Goal: Book appointment/travel/reservation

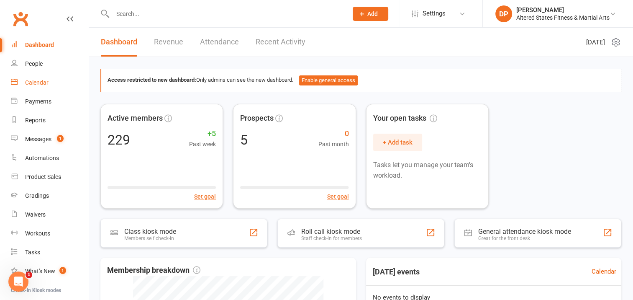
click at [34, 84] on div "Calendar" at bounding box center [36, 82] width 23 height 7
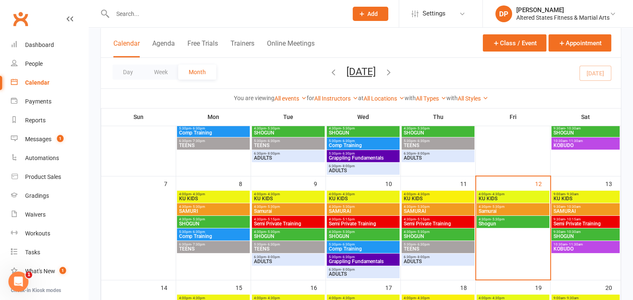
scroll to position [126, 0]
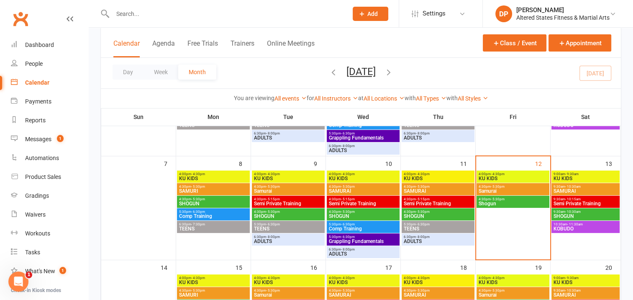
click at [527, 177] on span "KU KIDS" at bounding box center [512, 178] width 69 height 5
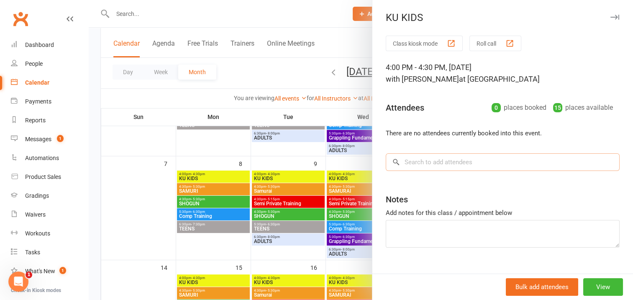
click at [413, 161] on input "search" at bounding box center [503, 162] width 234 height 18
click at [415, 160] on input "search" at bounding box center [503, 162] width 234 height 18
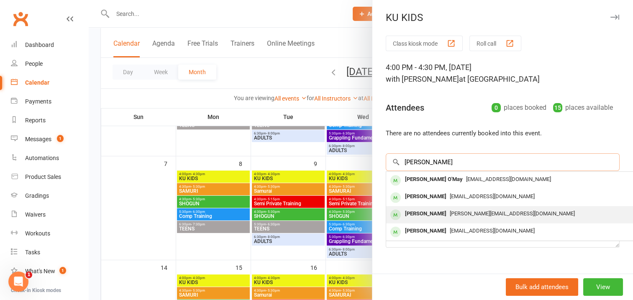
type input "[PERSON_NAME]"
click at [435, 213] on div "[PERSON_NAME]" at bounding box center [426, 214] width 48 height 12
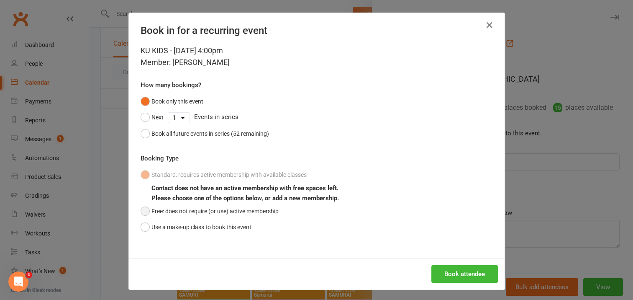
drag, startPoint x: 142, startPoint y: 209, endPoint x: 151, endPoint y: 216, distance: 11.6
click at [142, 209] on button "Free: does not require (or use) active membership" at bounding box center [210, 211] width 138 height 16
click at [458, 274] on button "Book attendee" at bounding box center [464, 274] width 67 height 18
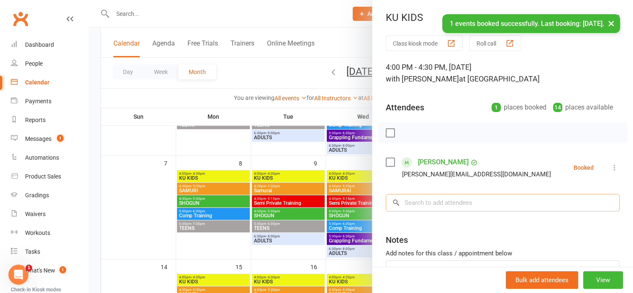
click at [406, 198] on input "search" at bounding box center [503, 203] width 234 height 18
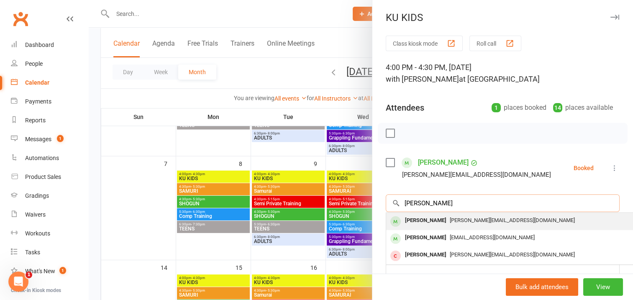
type input "[PERSON_NAME]"
click at [421, 219] on div "[PERSON_NAME]" at bounding box center [426, 220] width 48 height 12
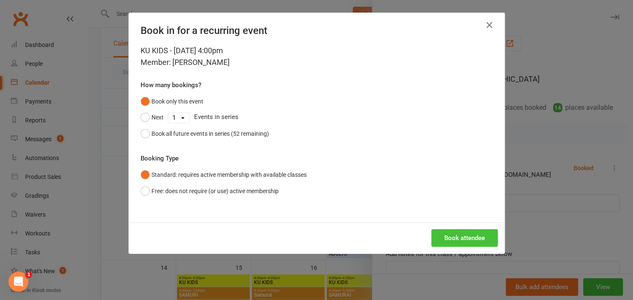
click at [454, 233] on button "Book attendee" at bounding box center [464, 238] width 67 height 18
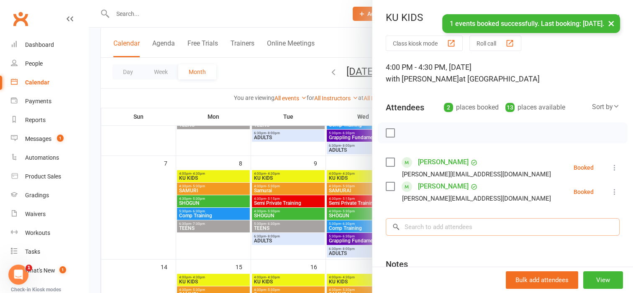
click at [412, 223] on input "search" at bounding box center [503, 227] width 234 height 18
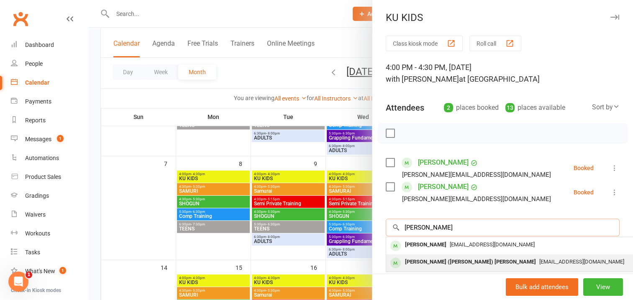
type input "[PERSON_NAME]"
click at [410, 262] on div "[PERSON_NAME] ([PERSON_NAME]) [PERSON_NAME]" at bounding box center [471, 262] width 138 height 12
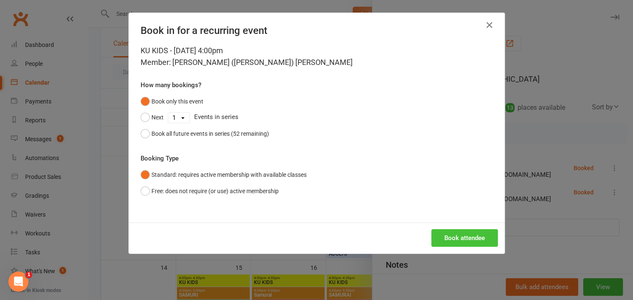
click at [445, 234] on button "Book attendee" at bounding box center [464, 238] width 67 height 18
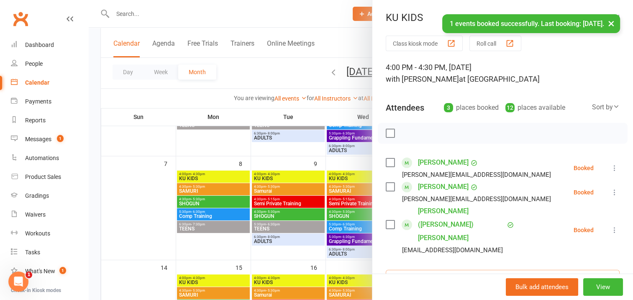
click at [405, 269] on input "search" at bounding box center [503, 278] width 234 height 18
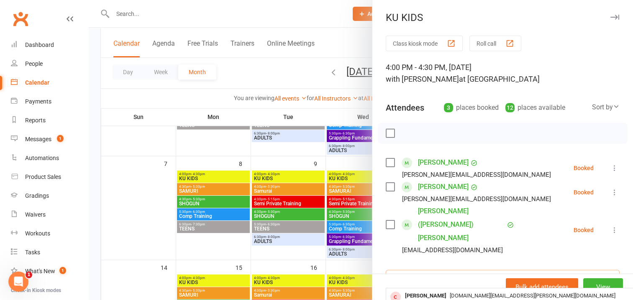
type input "[PERSON_NAME]"
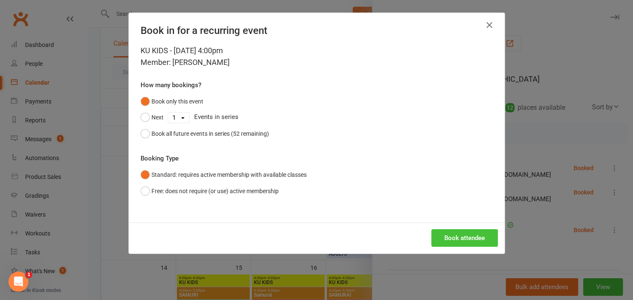
click at [458, 234] on button "Book attendee" at bounding box center [464, 238] width 67 height 18
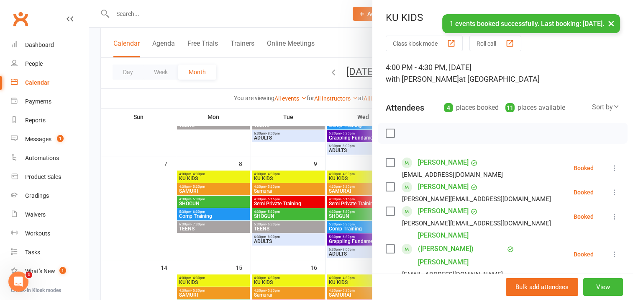
scroll to position [84, 0]
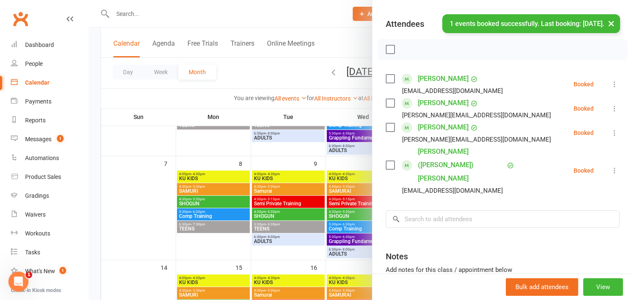
click at [387, 50] on label at bounding box center [390, 49] width 8 height 8
drag, startPoint x: 404, startPoint y: 50, endPoint x: 359, endPoint y: 25, distance: 51.9
click at [404, 50] on icon "button" at bounding box center [408, 49] width 9 height 9
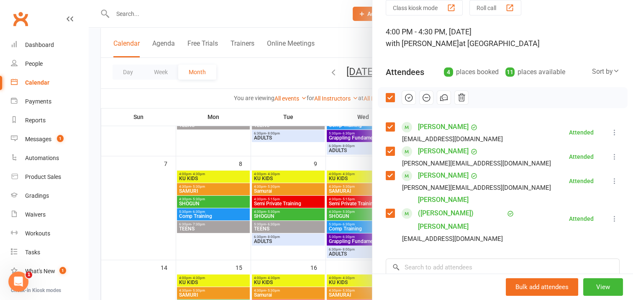
scroll to position [0, 0]
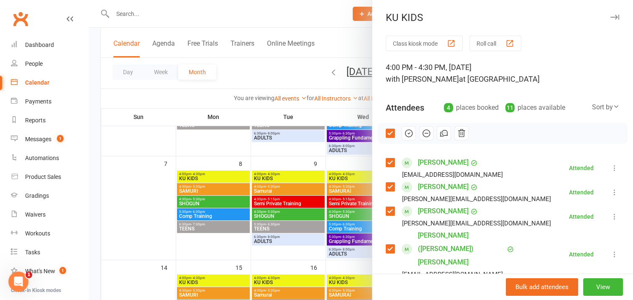
click at [610, 16] on icon "button" at bounding box center [614, 17] width 9 height 5
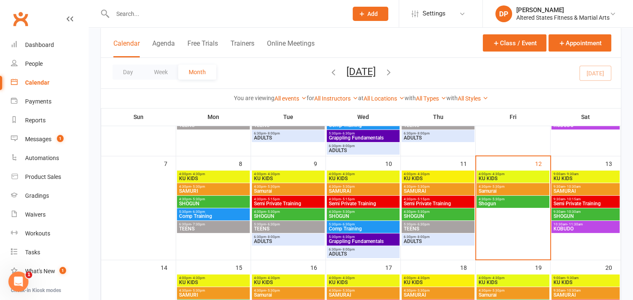
click at [517, 199] on span "4:30pm - 5:30pm" at bounding box center [512, 199] width 69 height 4
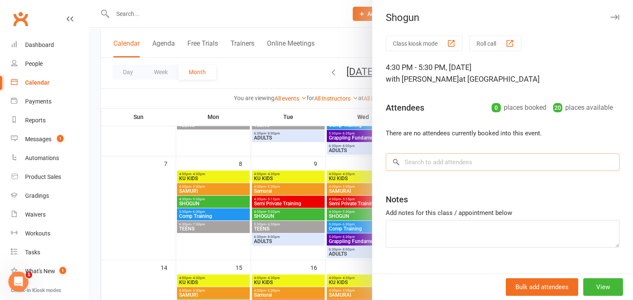
click at [412, 159] on input "search" at bounding box center [503, 162] width 234 height 18
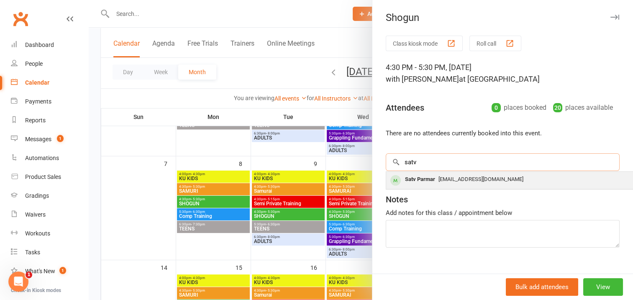
type input "satv"
click at [425, 179] on div "Satv Parmar" at bounding box center [420, 179] width 37 height 12
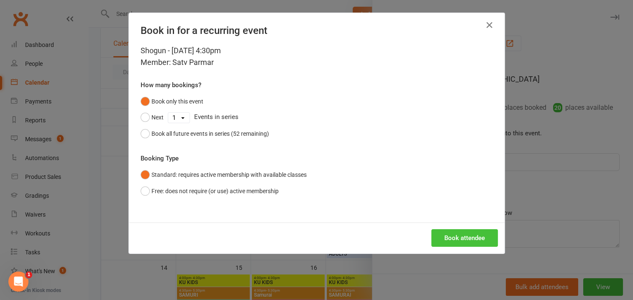
click at [450, 235] on button "Book attendee" at bounding box center [464, 238] width 67 height 18
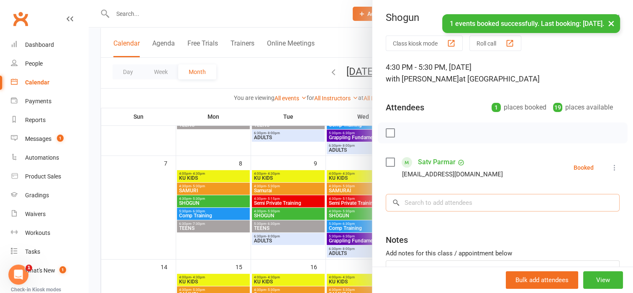
click at [405, 204] on input "search" at bounding box center [503, 203] width 234 height 18
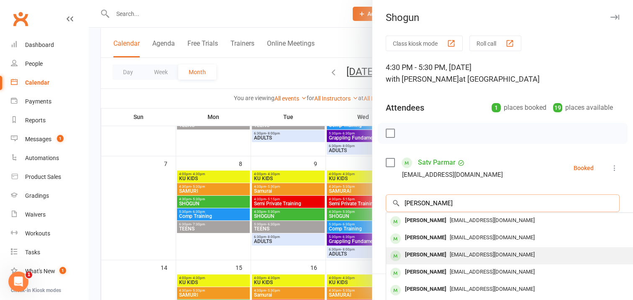
type input "[PERSON_NAME]"
click at [429, 254] on div "[PERSON_NAME]" at bounding box center [426, 255] width 48 height 12
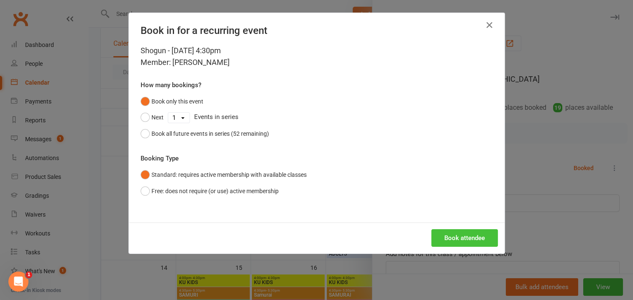
click at [455, 236] on button "Book attendee" at bounding box center [464, 238] width 67 height 18
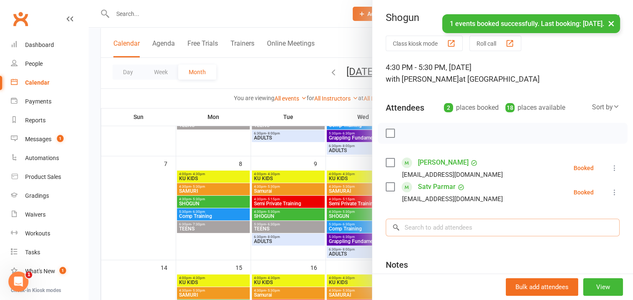
click at [405, 226] on input "search" at bounding box center [503, 227] width 234 height 18
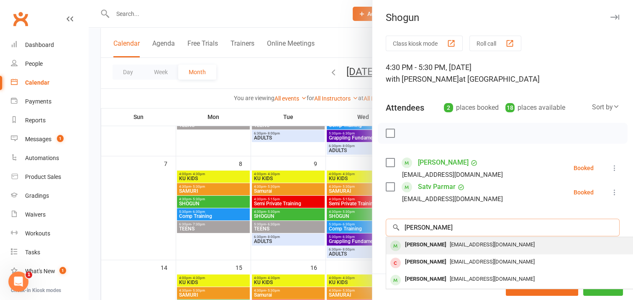
type input "[PERSON_NAME]"
click at [414, 244] on div "[PERSON_NAME]" at bounding box center [426, 245] width 48 height 12
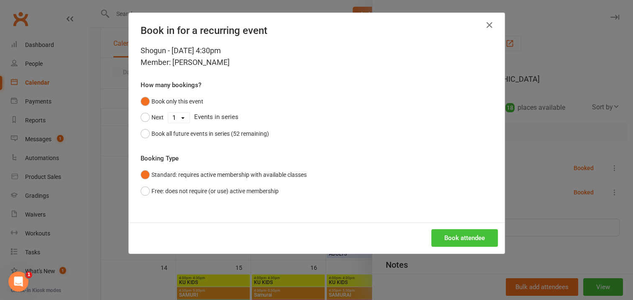
click at [432, 236] on button "Book attendee" at bounding box center [464, 238] width 67 height 18
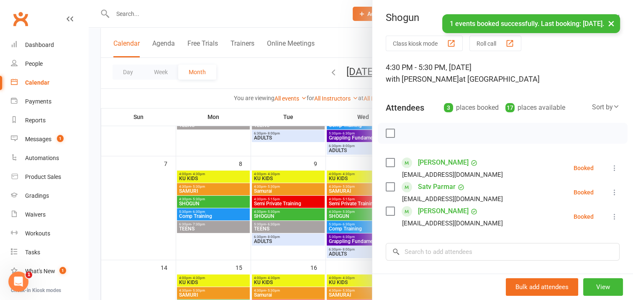
click at [389, 136] on label at bounding box center [390, 133] width 8 height 8
drag, startPoint x: 404, startPoint y: 135, endPoint x: 362, endPoint y: 27, distance: 116.1
click at [404, 135] on icon "button" at bounding box center [408, 132] width 9 height 9
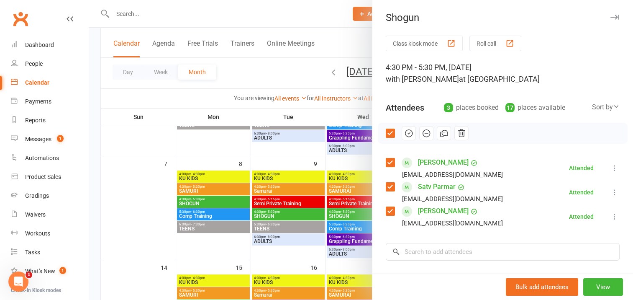
click at [610, 18] on icon "button" at bounding box center [614, 17] width 9 height 5
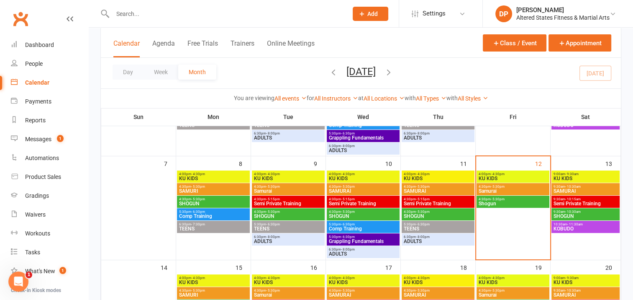
click at [522, 190] on span "Samurai" at bounding box center [512, 190] width 69 height 5
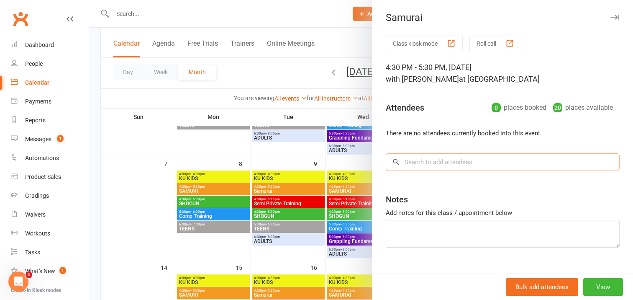
click at [418, 160] on input "search" at bounding box center [503, 162] width 234 height 18
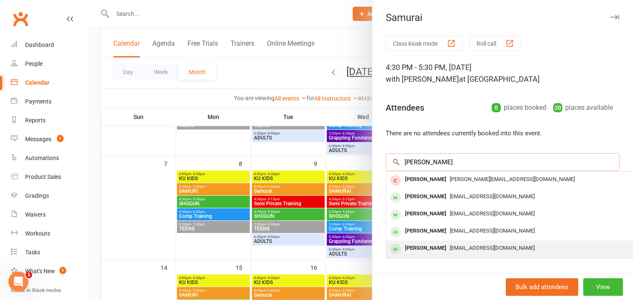
type input "[PERSON_NAME]"
click at [430, 246] on div "[PERSON_NAME]" at bounding box center [426, 248] width 48 height 12
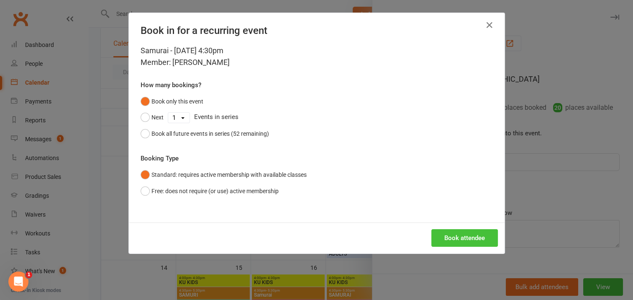
click at [451, 234] on button "Book attendee" at bounding box center [464, 238] width 67 height 18
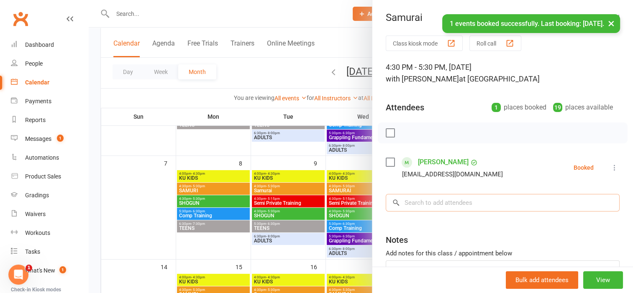
click at [415, 199] on input "search" at bounding box center [503, 203] width 234 height 18
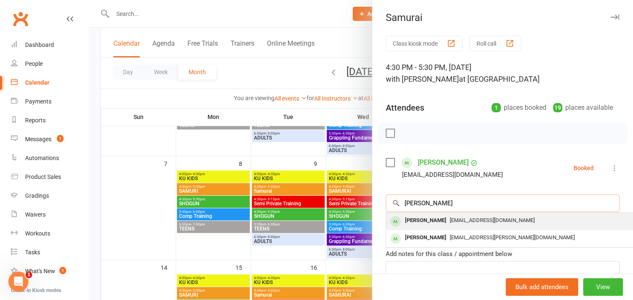
type input "[PERSON_NAME]"
click at [434, 219] on div "[PERSON_NAME]" at bounding box center [426, 220] width 48 height 12
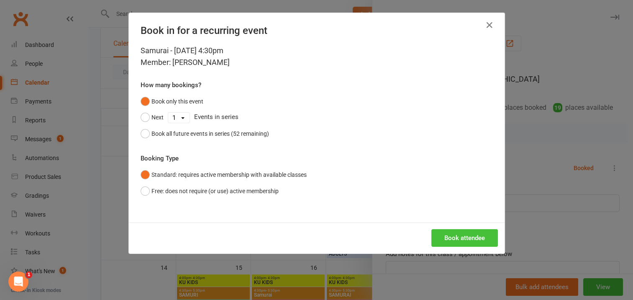
click at [451, 234] on button "Book attendee" at bounding box center [464, 238] width 67 height 18
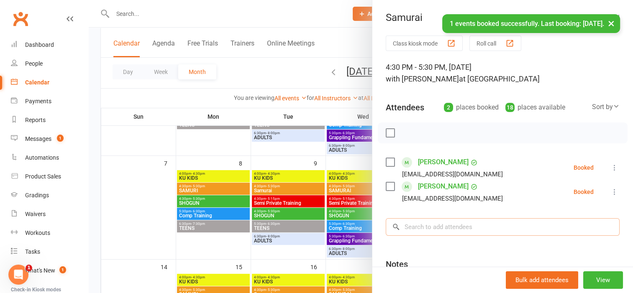
click at [419, 228] on input "search" at bounding box center [503, 227] width 234 height 18
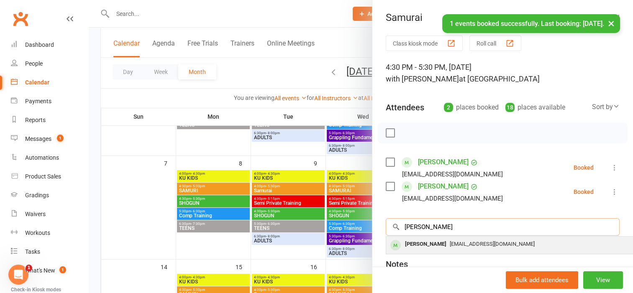
type input "[PERSON_NAME]"
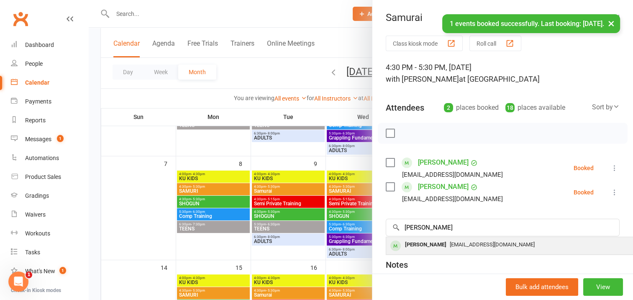
click at [418, 244] on div "[PERSON_NAME]" at bounding box center [426, 245] width 48 height 12
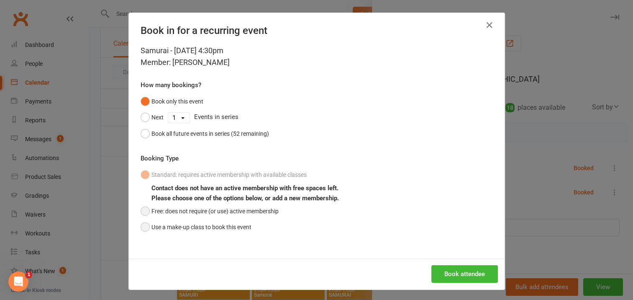
drag, startPoint x: 142, startPoint y: 211, endPoint x: 162, endPoint y: 219, distance: 21.4
click at [144, 213] on button "Free: does not require (or use) active membership" at bounding box center [210, 211] width 138 height 16
click at [448, 269] on button "Book attendee" at bounding box center [464, 274] width 67 height 18
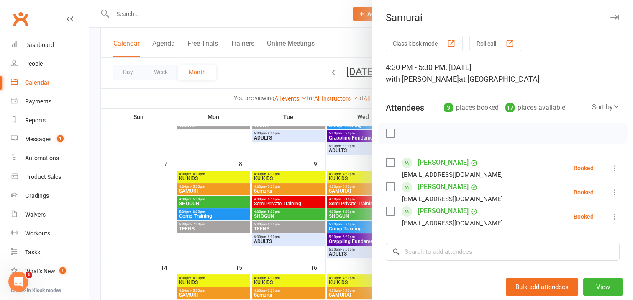
click at [310, 252] on div at bounding box center [361, 150] width 544 height 300
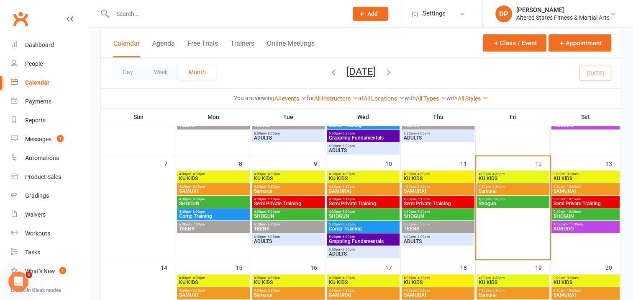
click at [516, 173] on span "4:00pm - 4:30pm" at bounding box center [512, 174] width 69 height 4
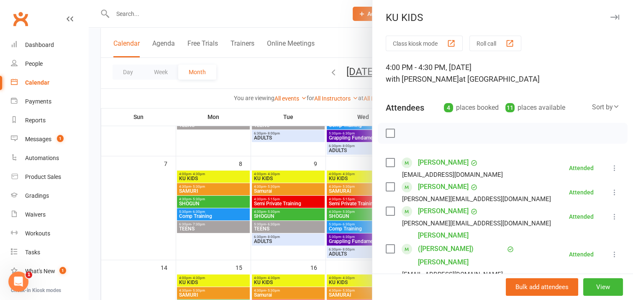
click at [308, 189] on div at bounding box center [361, 150] width 544 height 300
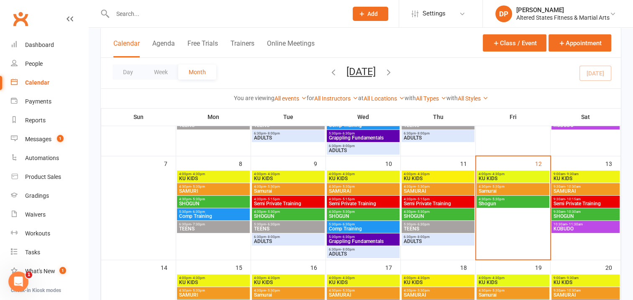
click at [510, 187] on span "4:30pm - 5:30pm" at bounding box center [512, 187] width 69 height 4
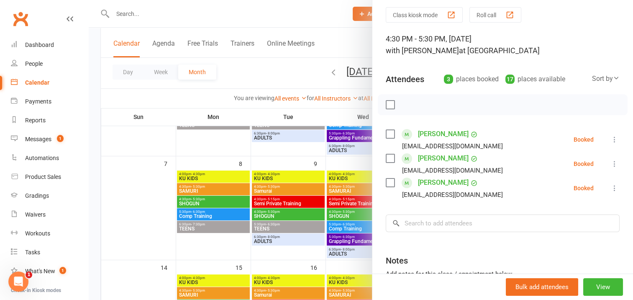
scroll to position [42, 0]
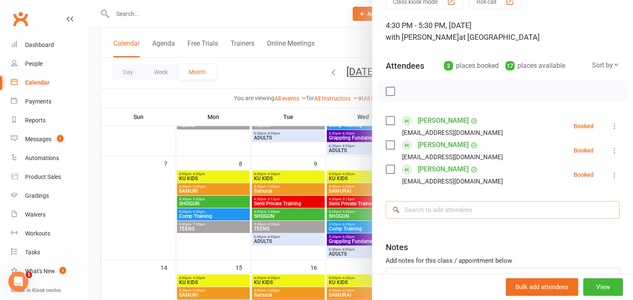
click at [416, 209] on input "search" at bounding box center [503, 210] width 234 height 18
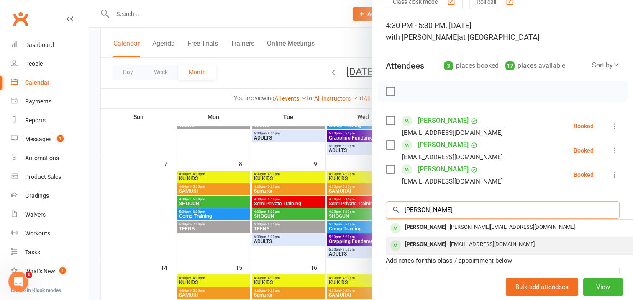
type input "[PERSON_NAME]"
click at [430, 244] on div "[PERSON_NAME]" at bounding box center [426, 244] width 48 height 12
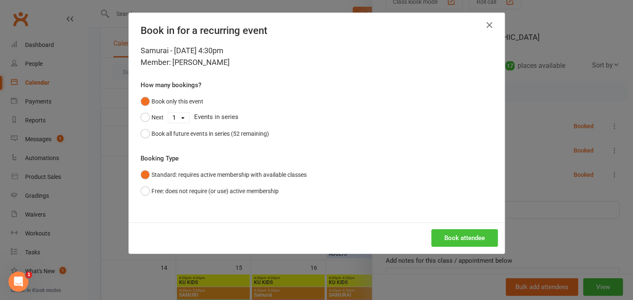
click at [456, 233] on button "Book attendee" at bounding box center [464, 238] width 67 height 18
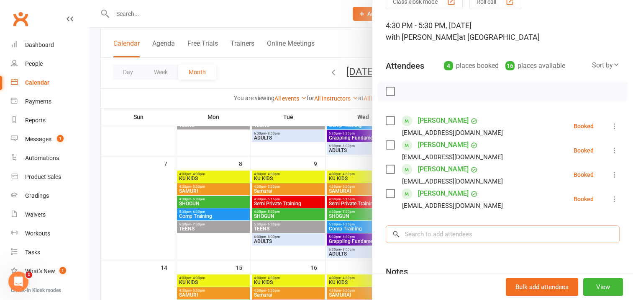
click at [422, 230] on input "search" at bounding box center [503, 234] width 234 height 18
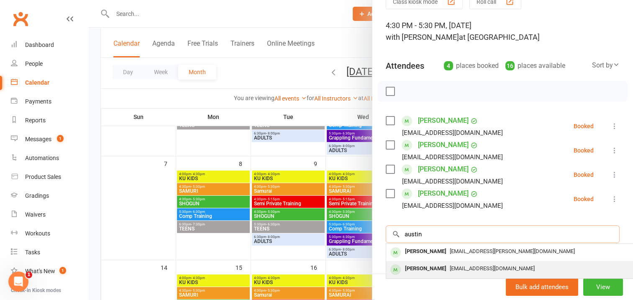
type input "austin"
click at [432, 268] on div "[PERSON_NAME]" at bounding box center [426, 268] width 48 height 12
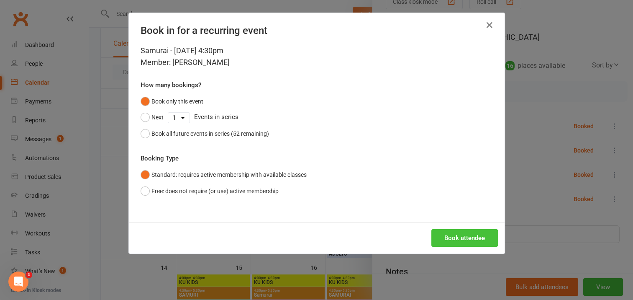
click at [452, 238] on button "Book attendee" at bounding box center [464, 238] width 67 height 18
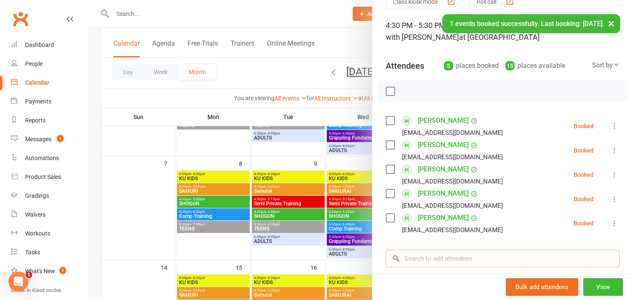
click at [420, 257] on input "search" at bounding box center [503, 258] width 234 height 18
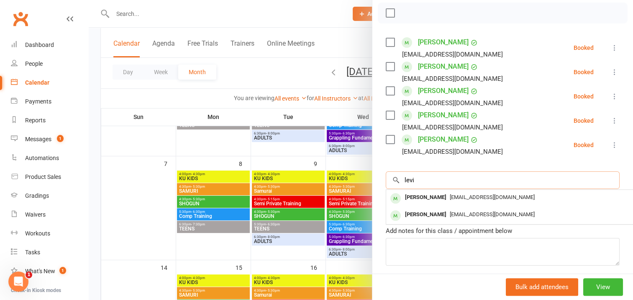
scroll to position [126, 0]
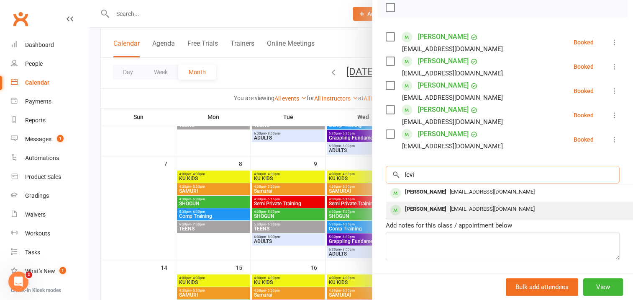
type input "levi"
click at [418, 211] on div "[PERSON_NAME]" at bounding box center [426, 209] width 48 height 12
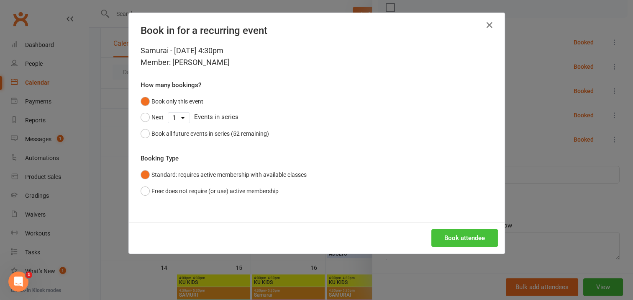
click at [462, 236] on button "Book attendee" at bounding box center [464, 238] width 67 height 18
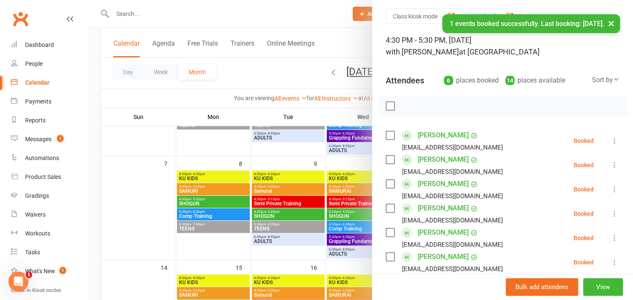
scroll to position [0, 0]
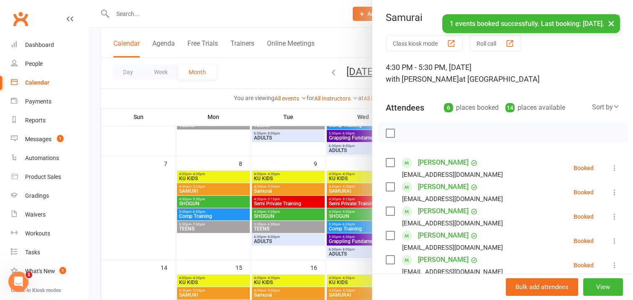
click at [386, 133] on label at bounding box center [390, 133] width 8 height 8
click at [405, 133] on icon "button" at bounding box center [408, 132] width 9 height 9
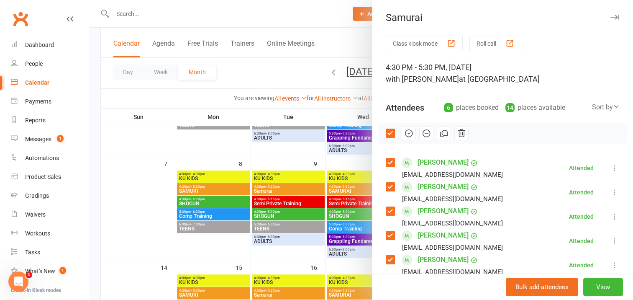
click at [610, 16] on icon "button" at bounding box center [614, 17] width 9 height 5
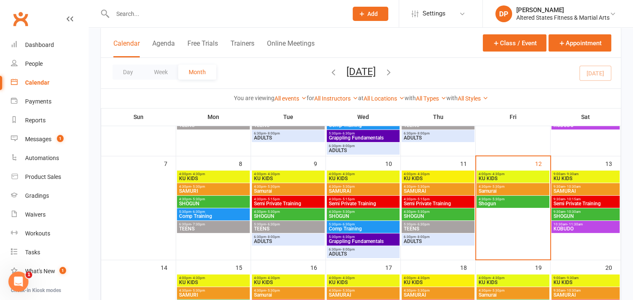
click at [449, 189] on span "SAMURAI" at bounding box center [437, 190] width 69 height 5
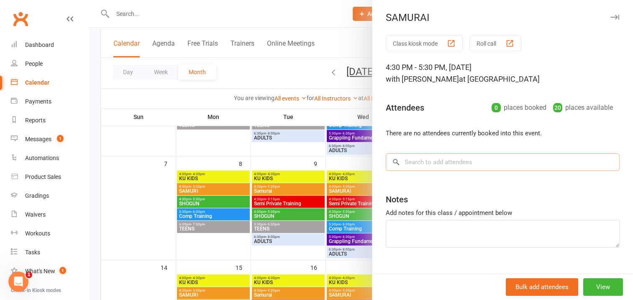
click at [411, 162] on input "search" at bounding box center [503, 162] width 234 height 18
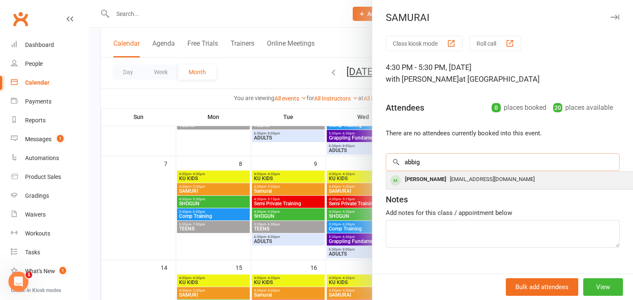
type input "abbig"
click at [434, 178] on div "[PERSON_NAME]" at bounding box center [426, 179] width 48 height 12
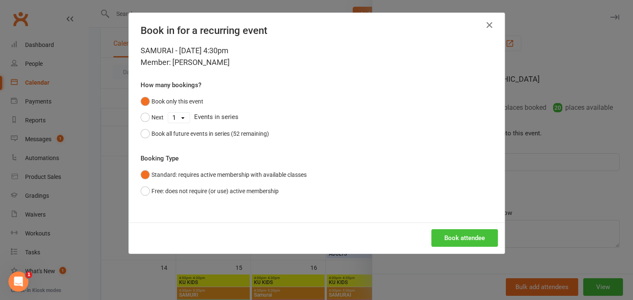
click at [449, 235] on button "Book attendee" at bounding box center [464, 238] width 67 height 18
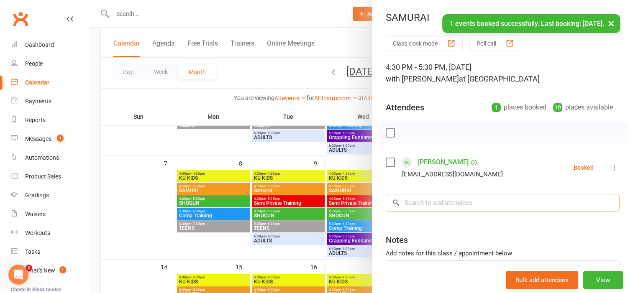
click at [426, 200] on input "search" at bounding box center [503, 203] width 234 height 18
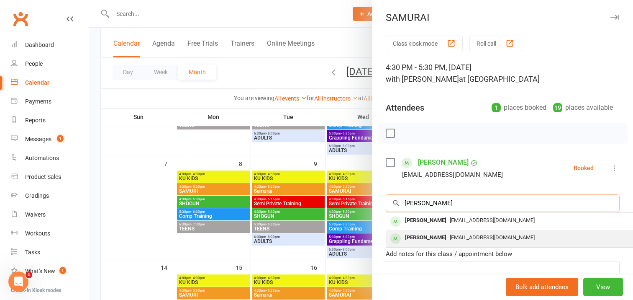
type input "[PERSON_NAME]"
click at [428, 237] on div "[PERSON_NAME]" at bounding box center [426, 237] width 48 height 12
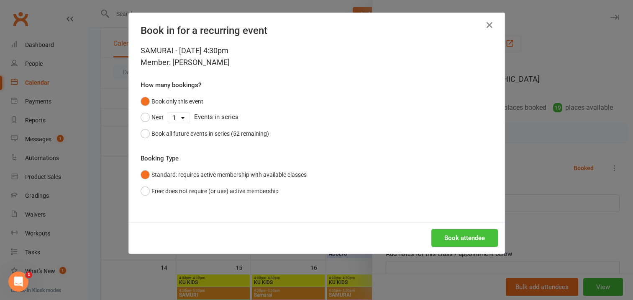
click at [446, 235] on button "Book attendee" at bounding box center [464, 238] width 67 height 18
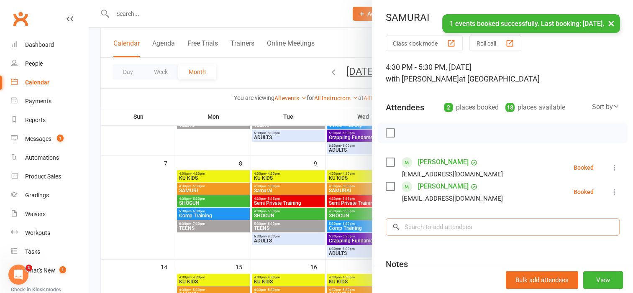
click at [418, 223] on input "search" at bounding box center [503, 227] width 234 height 18
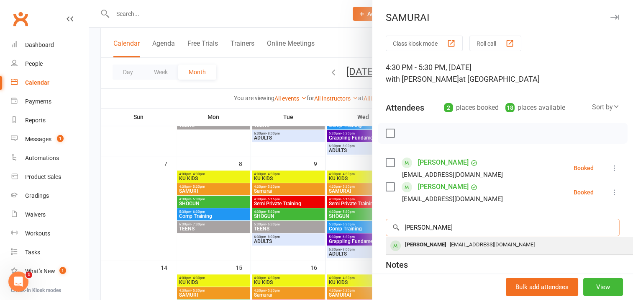
type input "[PERSON_NAME]"
click at [432, 244] on div "[PERSON_NAME]" at bounding box center [426, 245] width 48 height 12
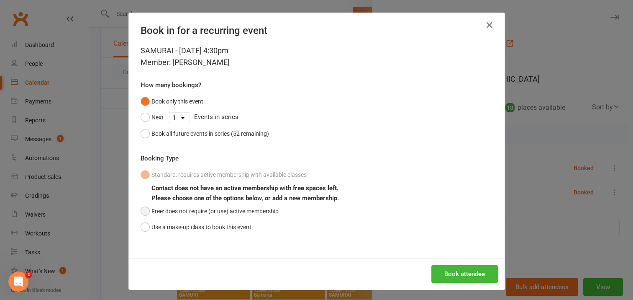
click at [144, 209] on button "Free: does not require (or use) active membership" at bounding box center [210, 211] width 138 height 16
click at [450, 271] on button "Book attendee" at bounding box center [464, 274] width 67 height 18
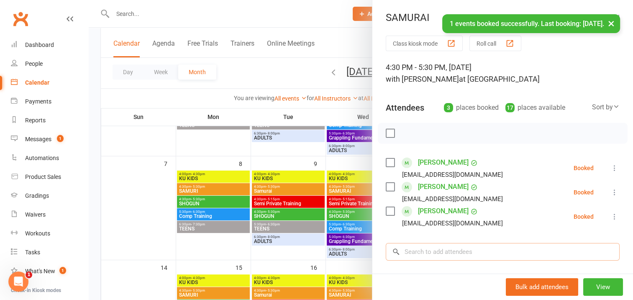
click at [410, 251] on input "search" at bounding box center [503, 252] width 234 height 18
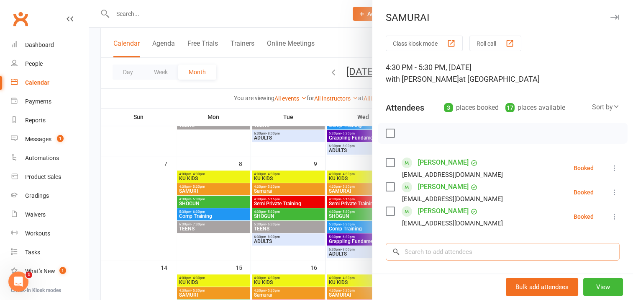
click at [408, 250] on input "search" at bounding box center [503, 252] width 234 height 18
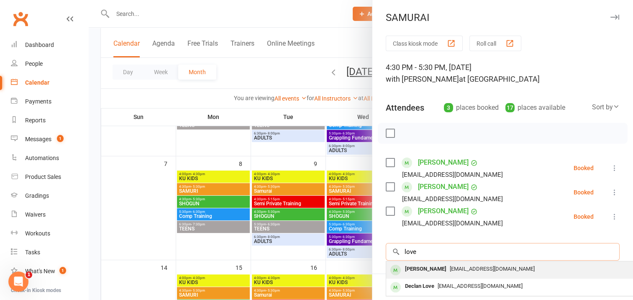
type input "love"
click at [415, 267] on div "[PERSON_NAME]" at bounding box center [426, 269] width 48 height 12
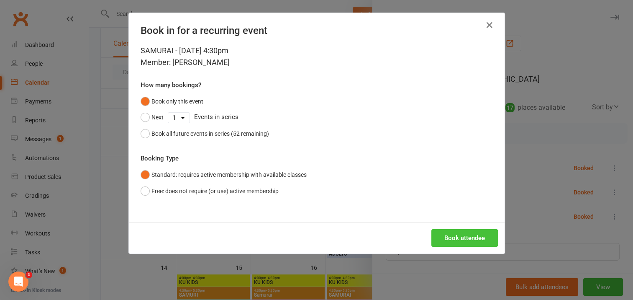
click at [450, 238] on button "Book attendee" at bounding box center [464, 238] width 67 height 18
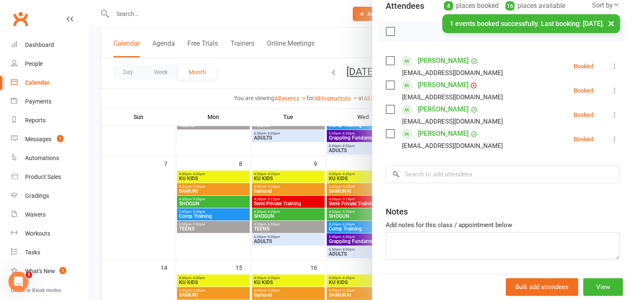
scroll to position [126, 0]
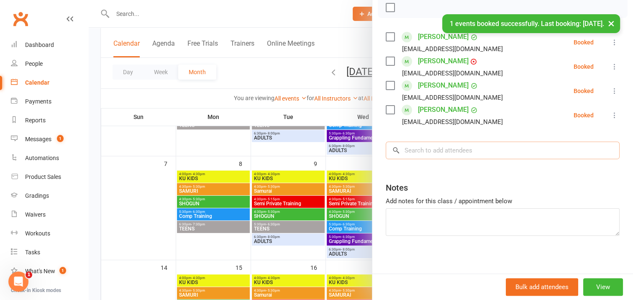
click at [417, 149] on input "search" at bounding box center [503, 150] width 234 height 18
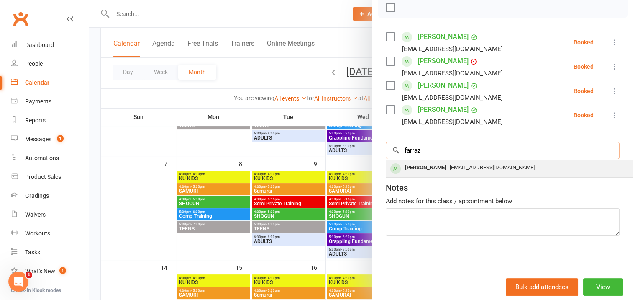
type input "farraz"
click at [430, 167] on div "[PERSON_NAME]" at bounding box center [426, 168] width 48 height 12
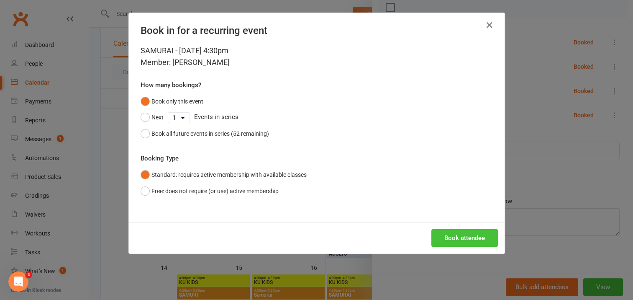
click at [455, 236] on button "Book attendee" at bounding box center [464, 238] width 67 height 18
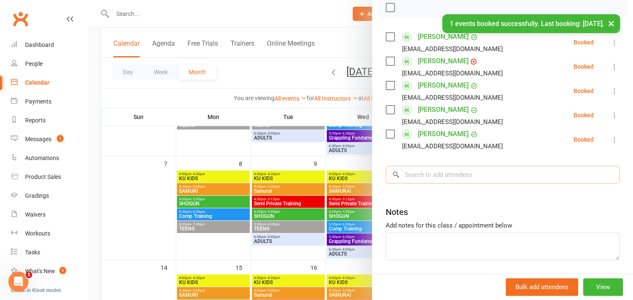
click at [416, 172] on input "search" at bounding box center [503, 175] width 234 height 18
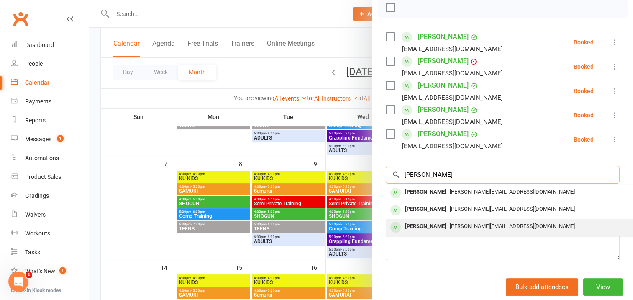
type input "[PERSON_NAME]"
click at [430, 224] on div "[PERSON_NAME]" at bounding box center [426, 226] width 48 height 12
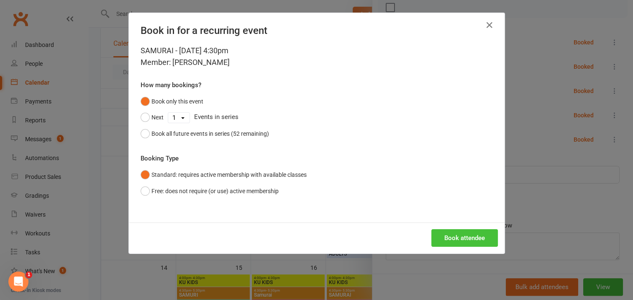
click at [456, 233] on button "Book attendee" at bounding box center [464, 238] width 67 height 18
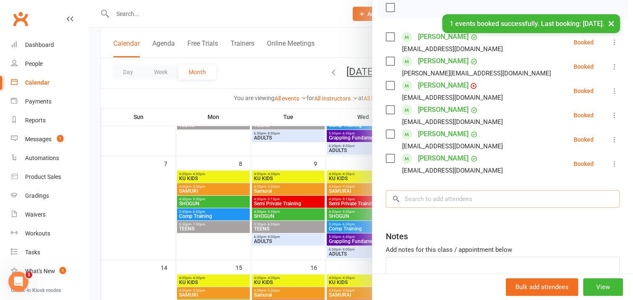
click at [408, 195] on input "search" at bounding box center [503, 199] width 234 height 18
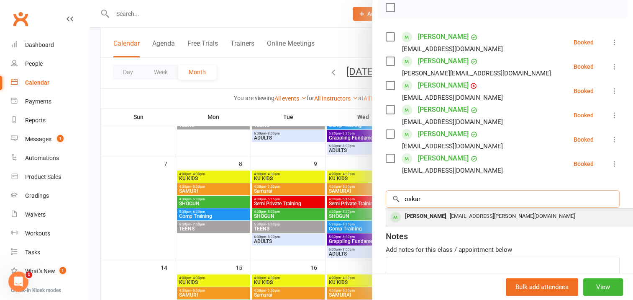
type input "oskar"
click at [420, 214] on div "[PERSON_NAME]" at bounding box center [426, 216] width 48 height 12
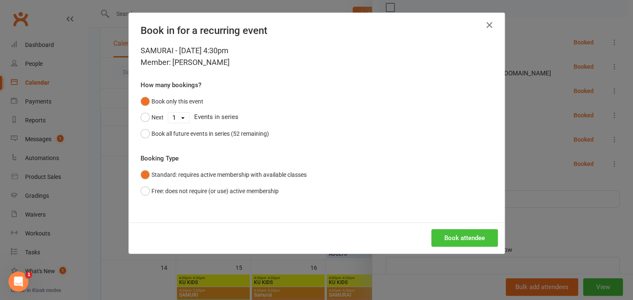
click at [461, 239] on button "Book attendee" at bounding box center [464, 238] width 67 height 18
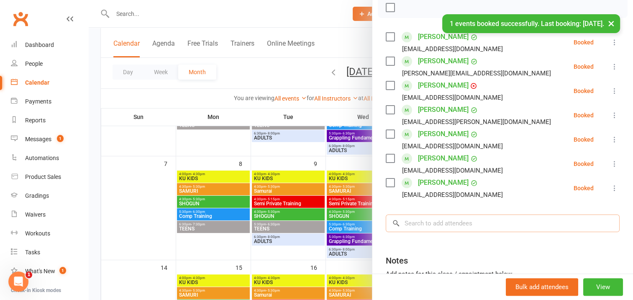
click at [408, 220] on input "search" at bounding box center [503, 223] width 234 height 18
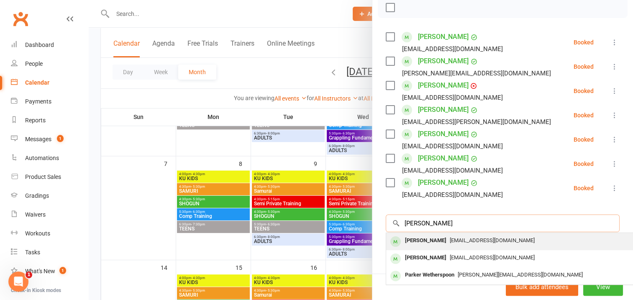
type input "[PERSON_NAME]"
click at [422, 240] on div "[PERSON_NAME]" at bounding box center [426, 240] width 48 height 12
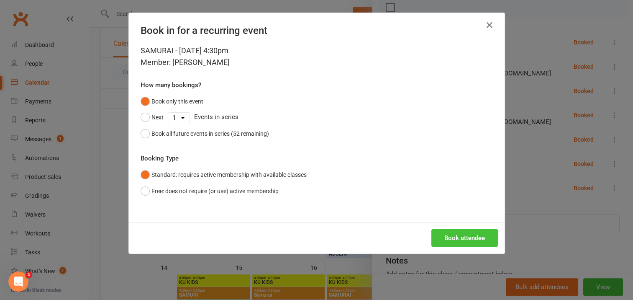
click at [441, 234] on button "Book attendee" at bounding box center [464, 238] width 67 height 18
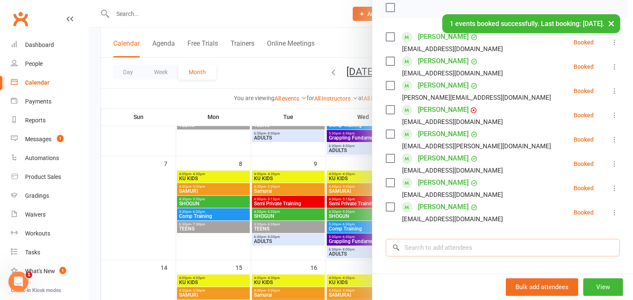
click at [408, 244] on input "search" at bounding box center [503, 248] width 234 height 18
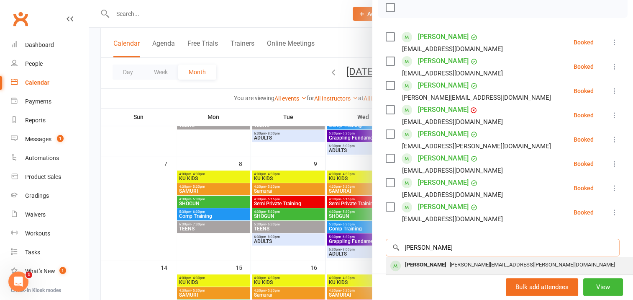
type input "[PERSON_NAME]"
click at [432, 263] on div "[PERSON_NAME]" at bounding box center [426, 265] width 48 height 12
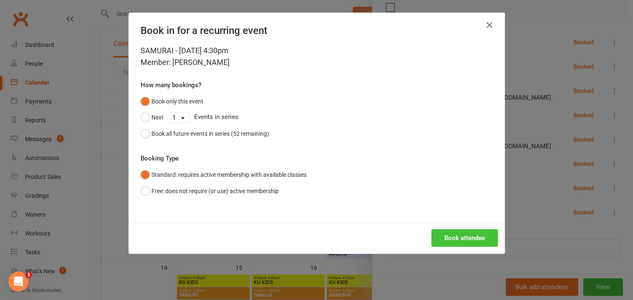
click at [454, 239] on button "Book attendee" at bounding box center [464, 238] width 67 height 18
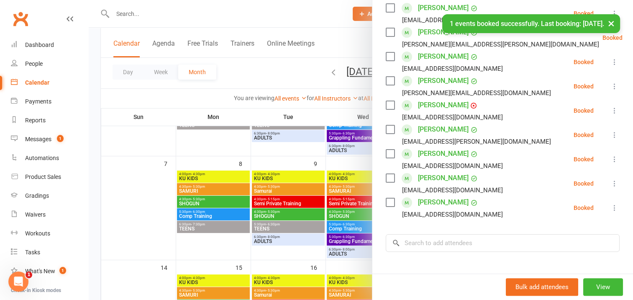
scroll to position [209, 0]
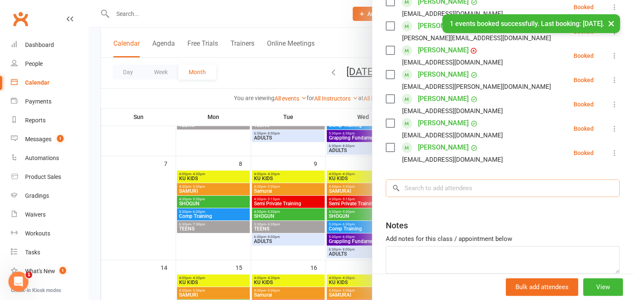
click at [410, 186] on input "search" at bounding box center [503, 188] width 234 height 18
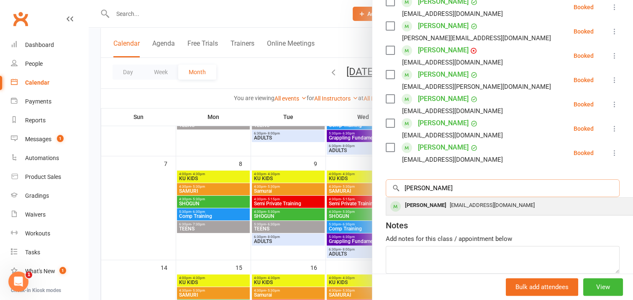
type input "[PERSON_NAME]"
click at [418, 206] on div "[PERSON_NAME]" at bounding box center [426, 205] width 48 height 12
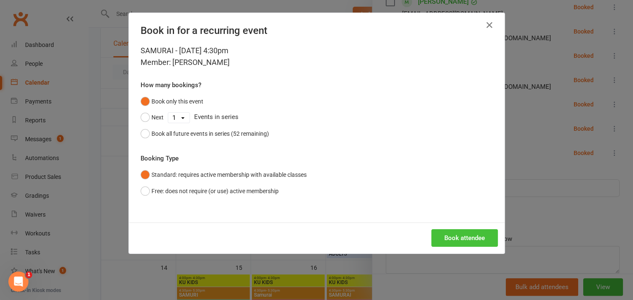
click at [452, 234] on button "Book attendee" at bounding box center [464, 238] width 67 height 18
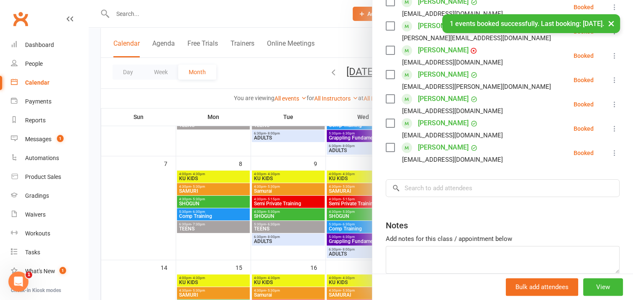
scroll to position [233, 0]
click at [413, 189] on input "search" at bounding box center [503, 189] width 234 height 18
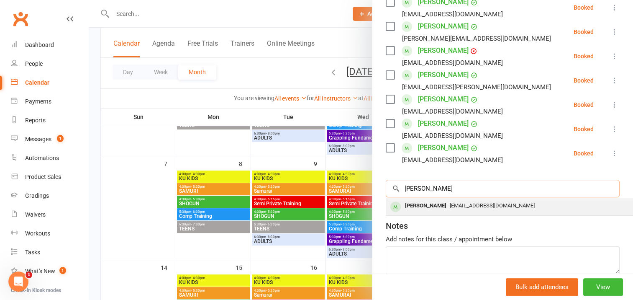
type input "[PERSON_NAME]"
click at [414, 204] on div "[PERSON_NAME]" at bounding box center [426, 206] width 48 height 12
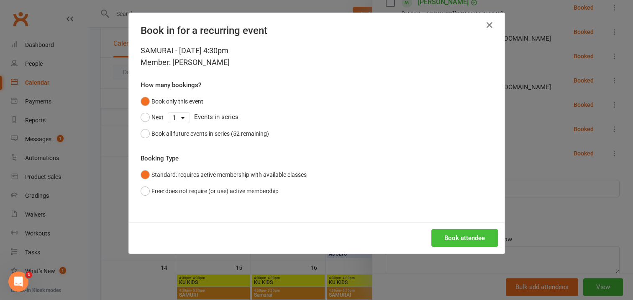
click at [450, 231] on button "Book attendee" at bounding box center [464, 238] width 67 height 18
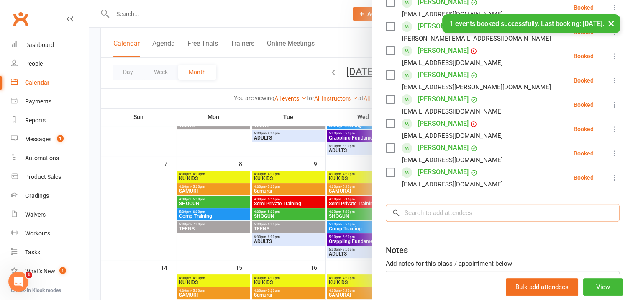
click at [422, 209] on input "search" at bounding box center [503, 213] width 234 height 18
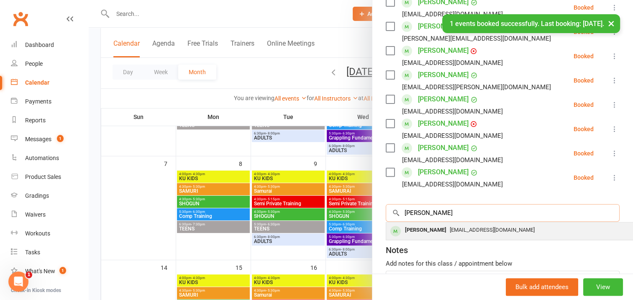
type input "[PERSON_NAME]"
click at [427, 231] on div "[PERSON_NAME]" at bounding box center [426, 230] width 48 height 12
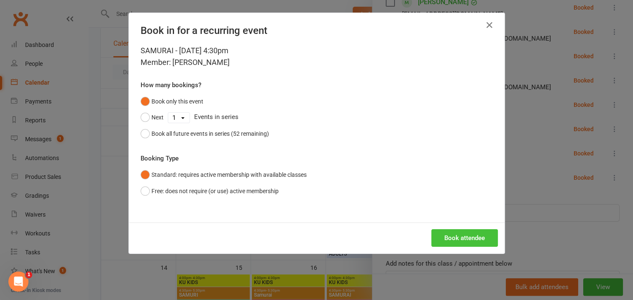
click at [452, 234] on button "Book attendee" at bounding box center [464, 238] width 67 height 18
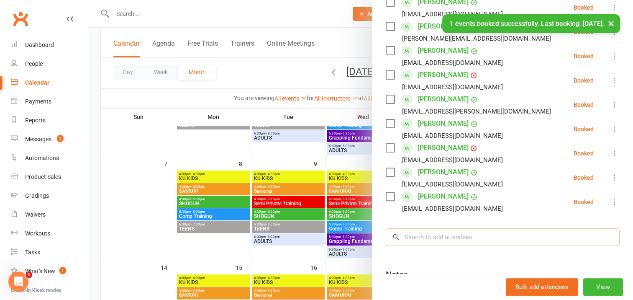
click at [412, 234] on input "search" at bounding box center [503, 237] width 234 height 18
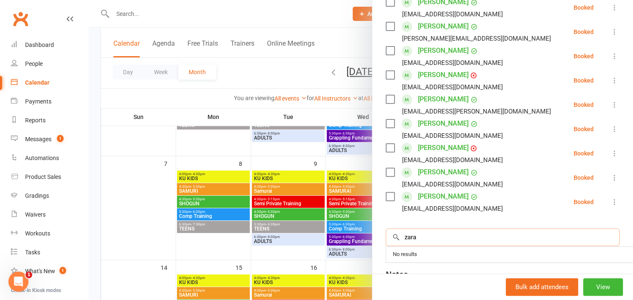
scroll to position [275, 0]
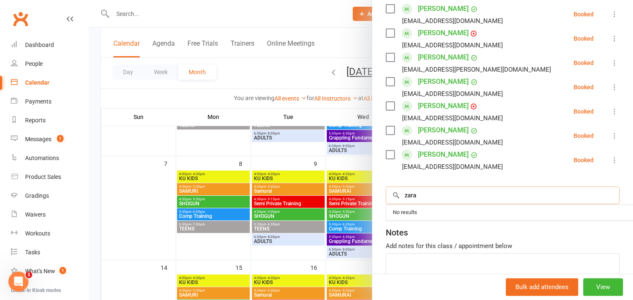
drag, startPoint x: 417, startPoint y: 196, endPoint x: 407, endPoint y: 193, distance: 11.0
click at [405, 194] on input "zara" at bounding box center [503, 195] width 234 height 18
type input "z"
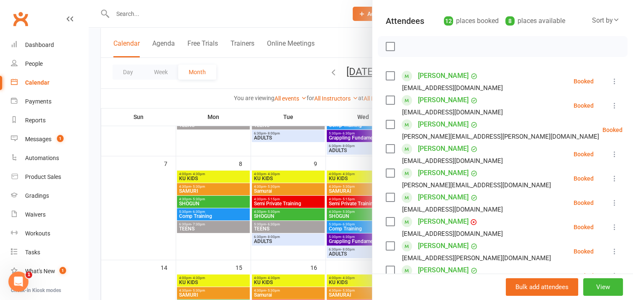
scroll to position [66, 0]
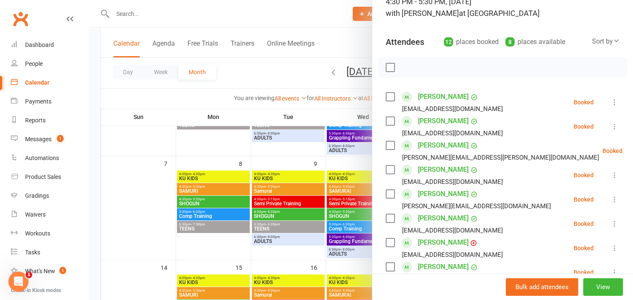
click at [386, 67] on label at bounding box center [390, 67] width 8 height 8
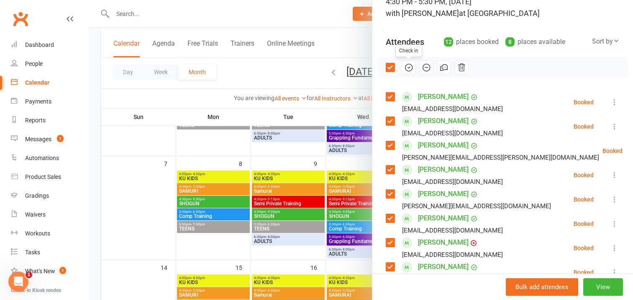
drag, startPoint x: 405, startPoint y: 67, endPoint x: 362, endPoint y: 23, distance: 61.0
click at [408, 67] on icon "button" at bounding box center [408, 67] width 1 height 1
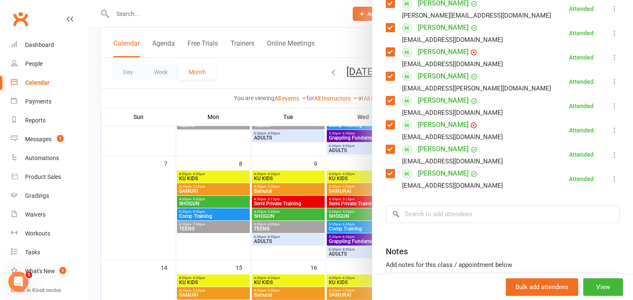
scroll to position [275, 0]
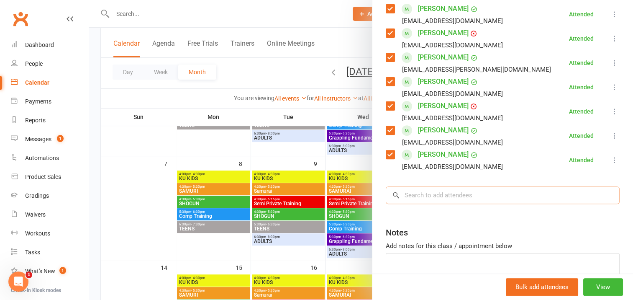
click at [418, 192] on input "search" at bounding box center [503, 195] width 234 height 18
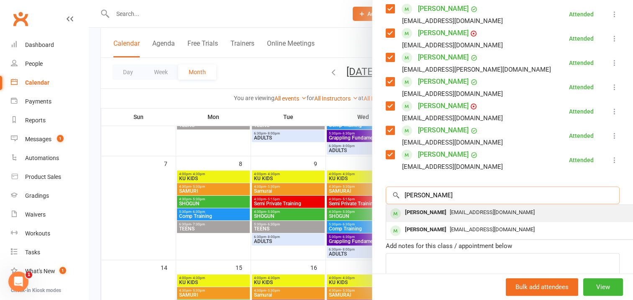
type input "[PERSON_NAME]"
click at [433, 213] on div "[PERSON_NAME]" at bounding box center [426, 212] width 48 height 12
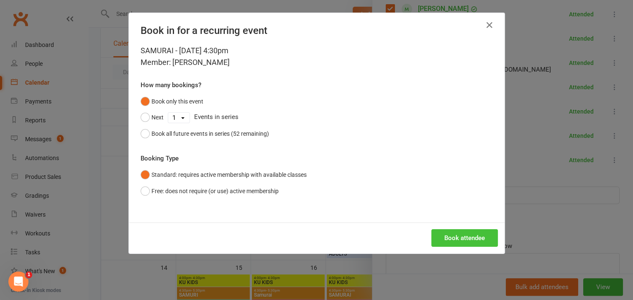
click at [452, 233] on button "Book attendee" at bounding box center [464, 238] width 67 height 18
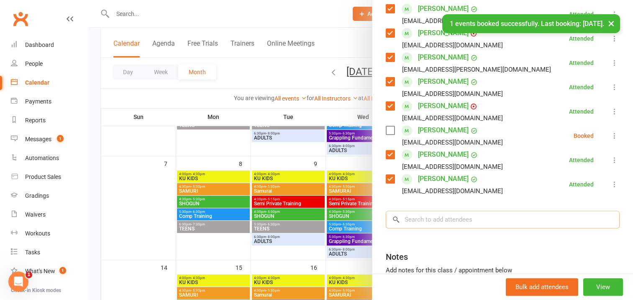
click at [411, 213] on input "search" at bounding box center [503, 219] width 234 height 18
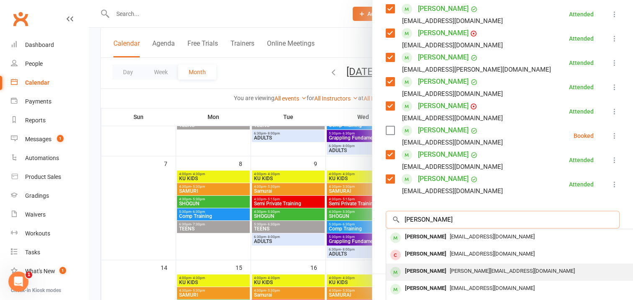
type input "[PERSON_NAME]"
click at [425, 270] on div "[PERSON_NAME]" at bounding box center [426, 271] width 48 height 12
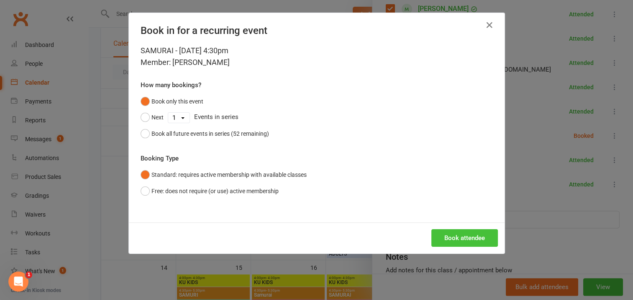
click at [444, 235] on button "Book attendee" at bounding box center [464, 238] width 67 height 18
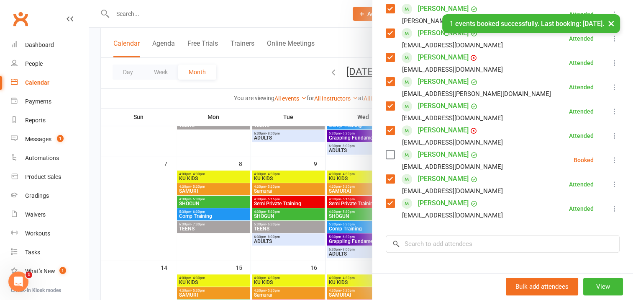
scroll to position [299, 0]
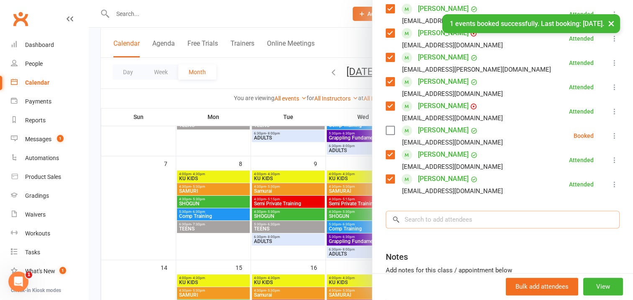
click at [405, 219] on input "search" at bounding box center [503, 219] width 234 height 18
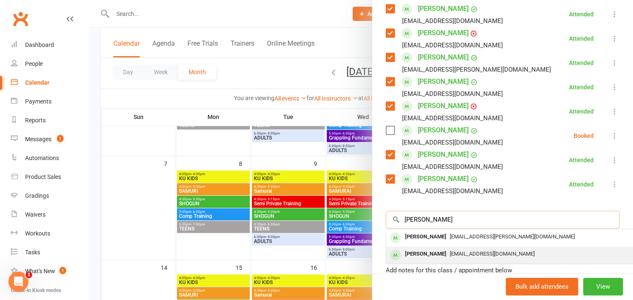
type input "[PERSON_NAME]"
click at [423, 254] on div "[PERSON_NAME]" at bounding box center [426, 254] width 48 height 12
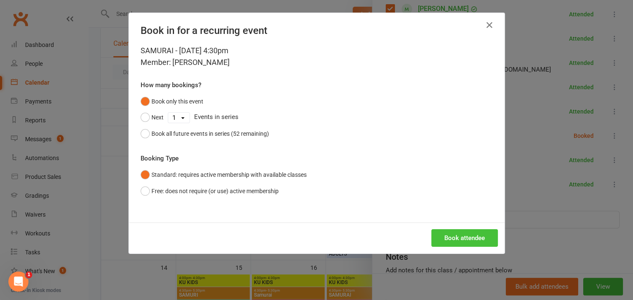
click at [443, 233] on button "Book attendee" at bounding box center [464, 238] width 67 height 18
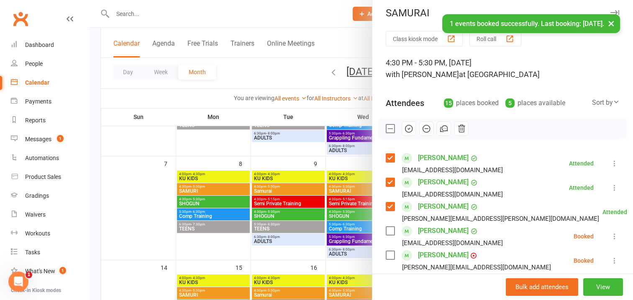
scroll to position [0, 0]
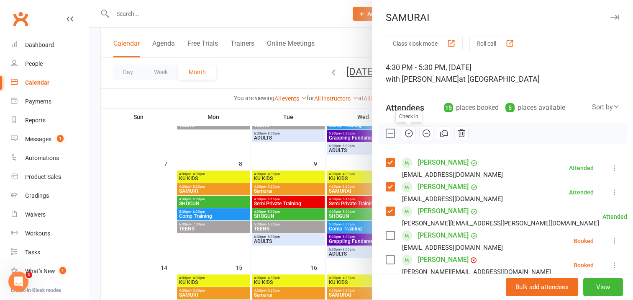
click at [404, 134] on icon "button" at bounding box center [408, 132] width 9 height 9
click at [387, 132] on label at bounding box center [390, 133] width 8 height 8
drag, startPoint x: 405, startPoint y: 132, endPoint x: 362, endPoint y: 26, distance: 115.1
click at [405, 132] on icon "button" at bounding box center [408, 132] width 9 height 9
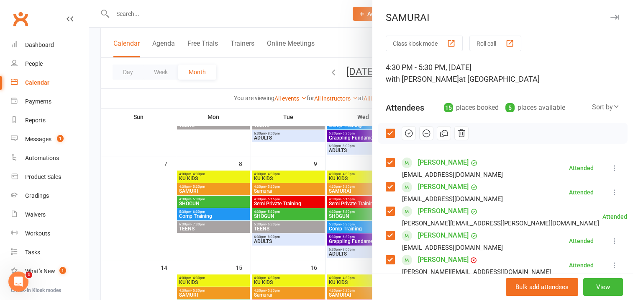
click at [610, 16] on icon "button" at bounding box center [614, 17] width 9 height 5
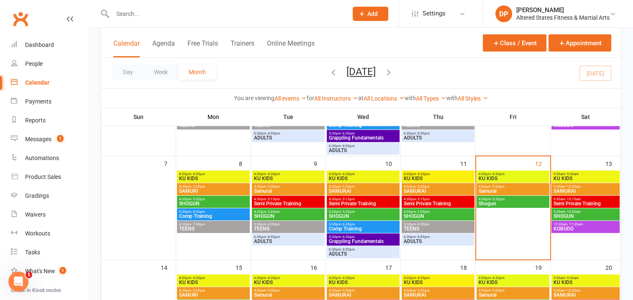
click at [447, 187] on span "4:30pm - 5:30pm" at bounding box center [437, 187] width 69 height 4
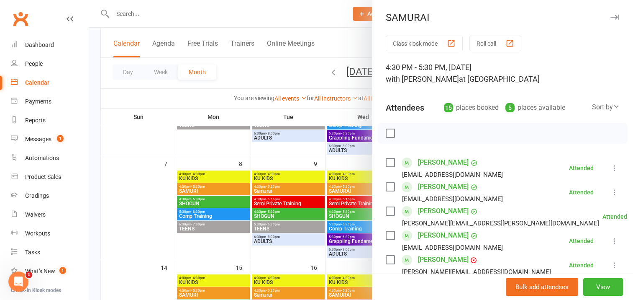
click at [350, 162] on div at bounding box center [361, 150] width 544 height 300
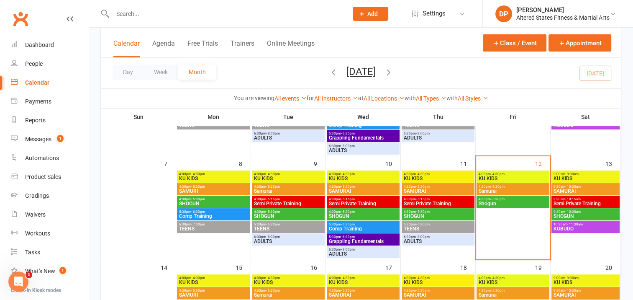
click at [445, 215] on span "SHOGUN" at bounding box center [437, 215] width 69 height 5
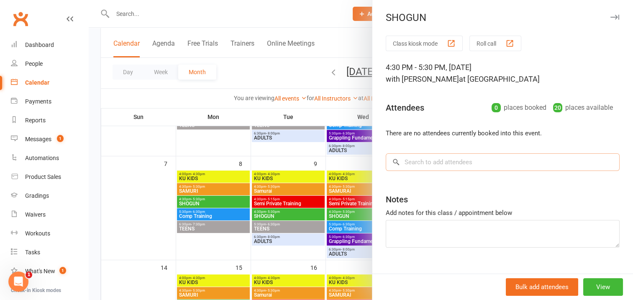
click at [408, 159] on input "search" at bounding box center [503, 162] width 234 height 18
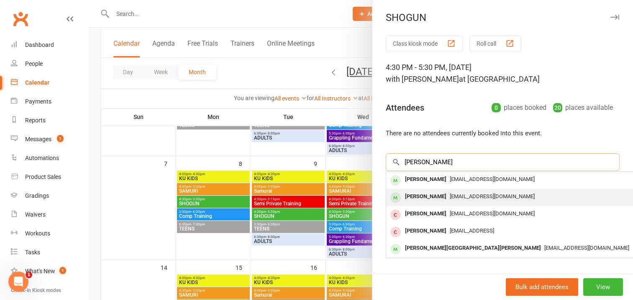
type input "[PERSON_NAME]"
click at [418, 195] on div "[PERSON_NAME]" at bounding box center [426, 196] width 48 height 12
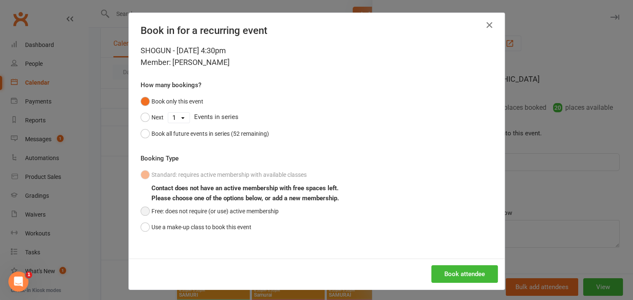
click at [142, 209] on button "Free: does not require (or use) active membership" at bounding box center [210, 211] width 138 height 16
click at [462, 272] on button "Book attendee" at bounding box center [464, 274] width 67 height 18
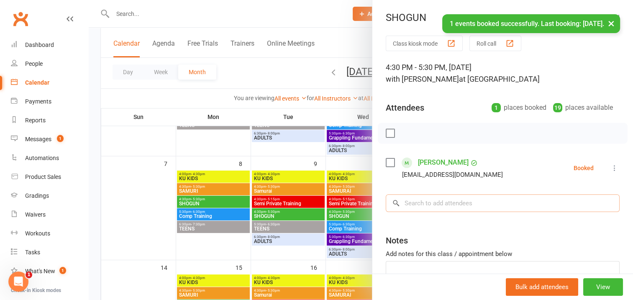
click at [411, 203] on input "search" at bounding box center [503, 203] width 234 height 18
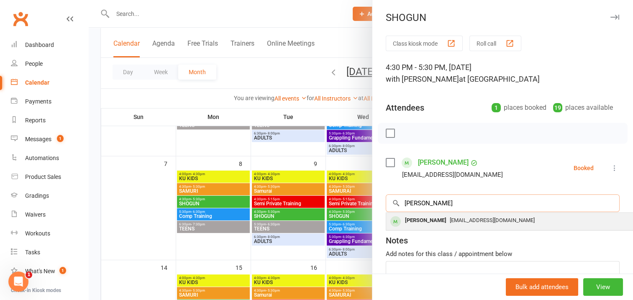
type input "[PERSON_NAME]"
click at [424, 221] on div "[PERSON_NAME]" at bounding box center [426, 220] width 48 height 12
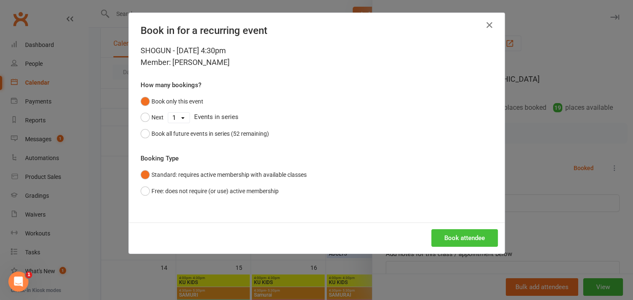
click at [451, 236] on button "Book attendee" at bounding box center [464, 238] width 67 height 18
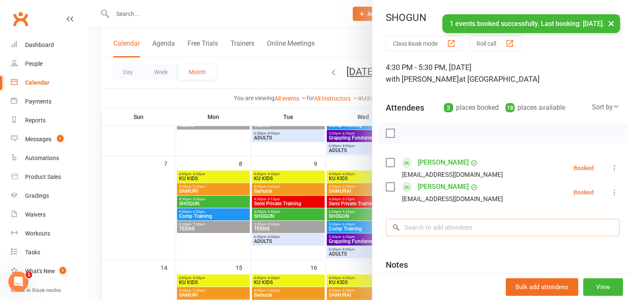
click at [422, 226] on input "search" at bounding box center [503, 227] width 234 height 18
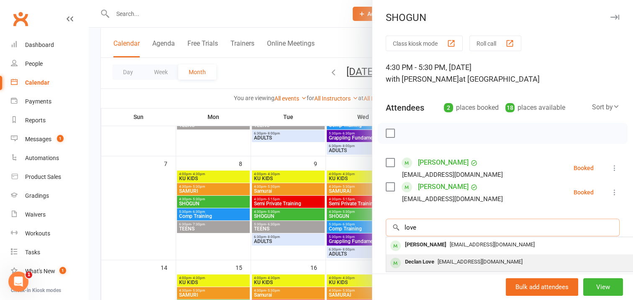
type input "love"
click at [410, 261] on div "Declan Love" at bounding box center [420, 262] width 36 height 12
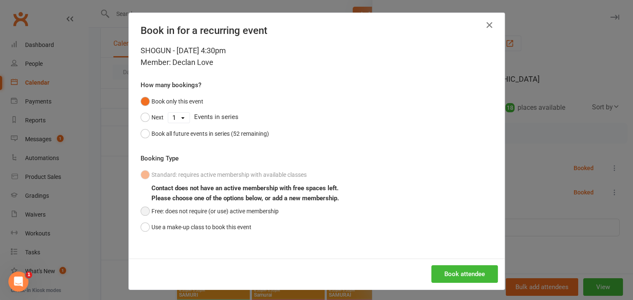
click at [143, 211] on button "Free: does not require (or use) active membership" at bounding box center [210, 211] width 138 height 16
click at [442, 272] on button "Book attendee" at bounding box center [464, 274] width 67 height 18
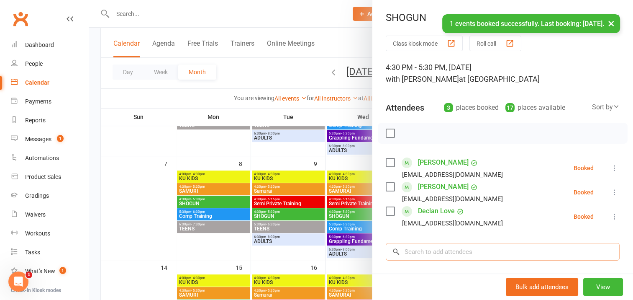
click at [409, 250] on input "search" at bounding box center [503, 252] width 234 height 18
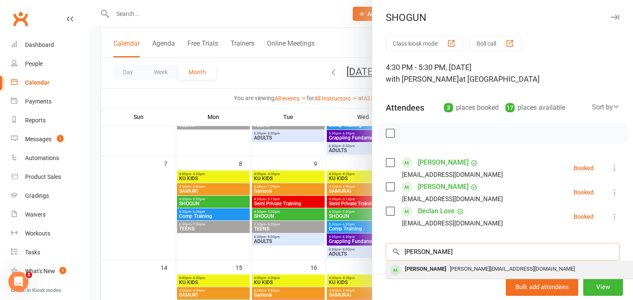
type input "[PERSON_NAME]"
click at [425, 268] on div "[PERSON_NAME]" at bounding box center [426, 269] width 48 height 12
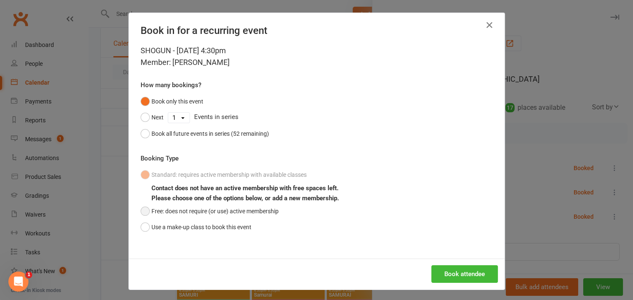
click at [141, 208] on button "Free: does not require (or use) active membership" at bounding box center [210, 211] width 138 height 16
click at [445, 272] on button "Book attendee" at bounding box center [464, 274] width 67 height 18
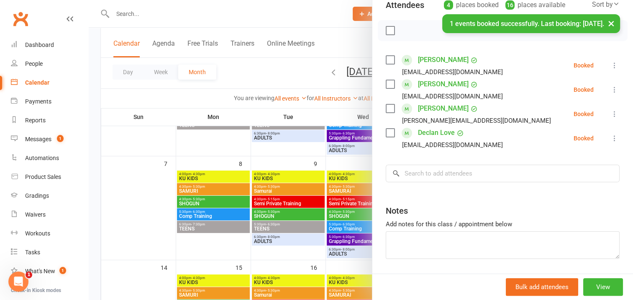
scroll to position [126, 0]
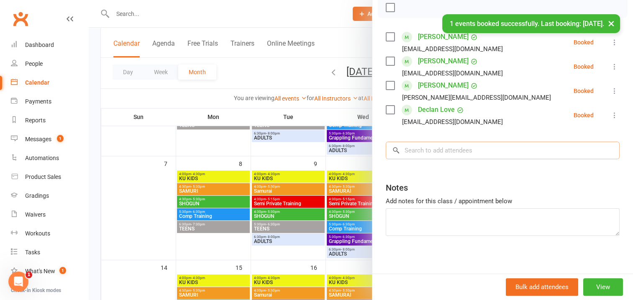
click at [412, 149] on input "search" at bounding box center [503, 150] width 234 height 18
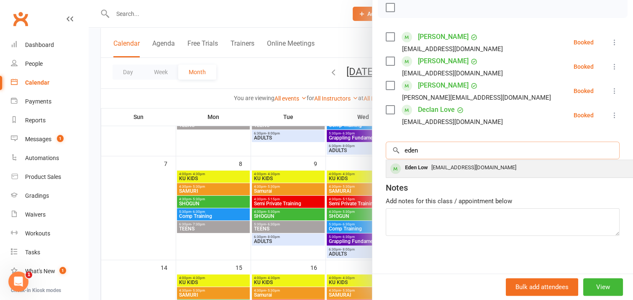
type input "eden"
click at [419, 168] on div "Eden Low" at bounding box center [417, 168] width 30 height 12
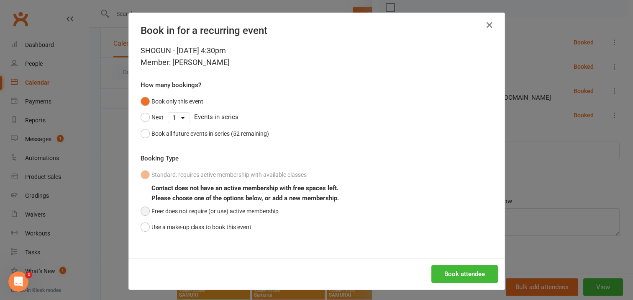
click at [141, 211] on button "Free: does not require (or use) active membership" at bounding box center [210, 211] width 138 height 16
click at [455, 270] on button "Book attendee" at bounding box center [464, 274] width 67 height 18
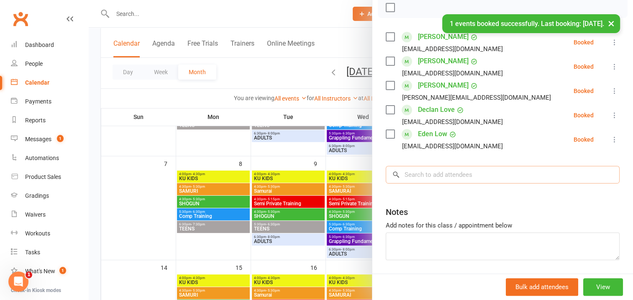
click at [408, 172] on input "search" at bounding box center [503, 175] width 234 height 18
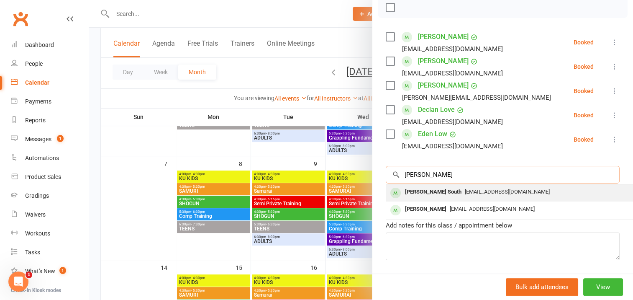
type input "[PERSON_NAME]"
click at [414, 191] on div "[PERSON_NAME] South" at bounding box center [433, 192] width 63 height 12
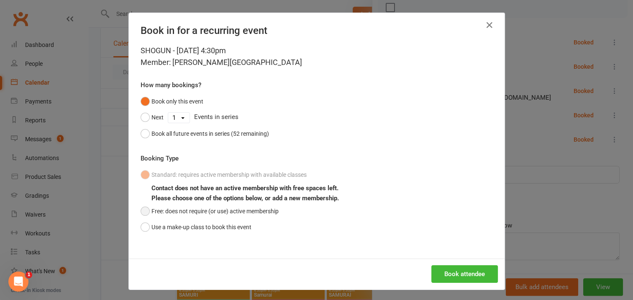
drag, startPoint x: 142, startPoint y: 208, endPoint x: 150, endPoint y: 212, distance: 8.4
click at [144, 209] on button "Free: does not require (or use) active membership" at bounding box center [210, 211] width 138 height 16
click at [445, 270] on button "Book attendee" at bounding box center [464, 274] width 67 height 18
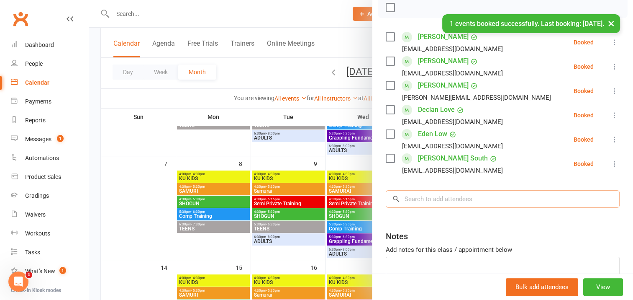
click at [406, 197] on input "search" at bounding box center [503, 199] width 234 height 18
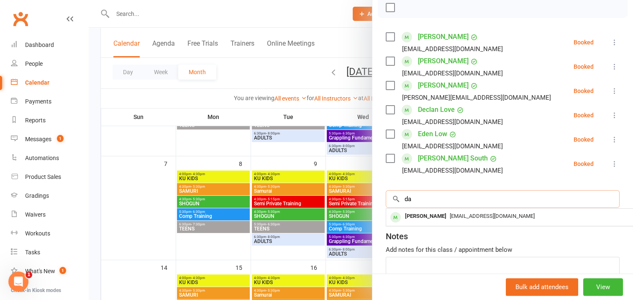
type input "d"
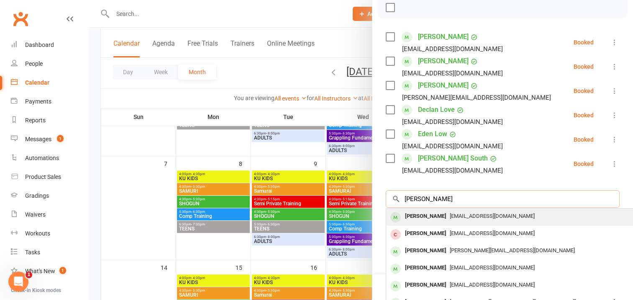
type input "[PERSON_NAME]"
click at [421, 214] on div "[PERSON_NAME]" at bounding box center [426, 216] width 48 height 12
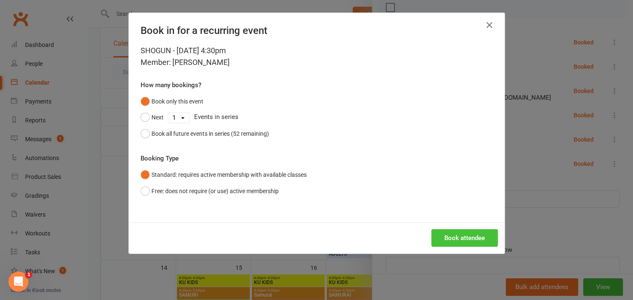
click at [451, 239] on button "Book attendee" at bounding box center [464, 238] width 67 height 18
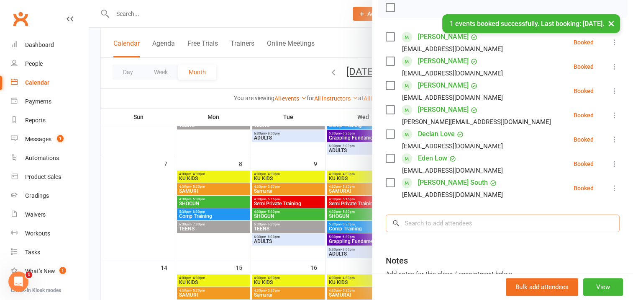
click at [410, 221] on input "search" at bounding box center [503, 223] width 234 height 18
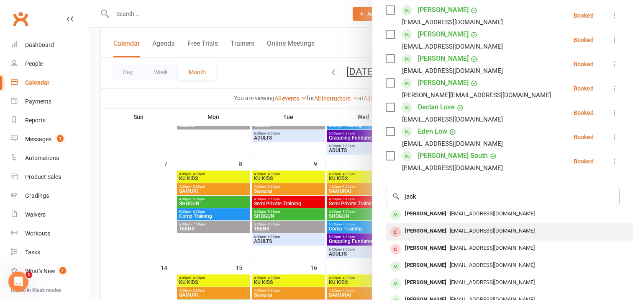
scroll to position [167, 0]
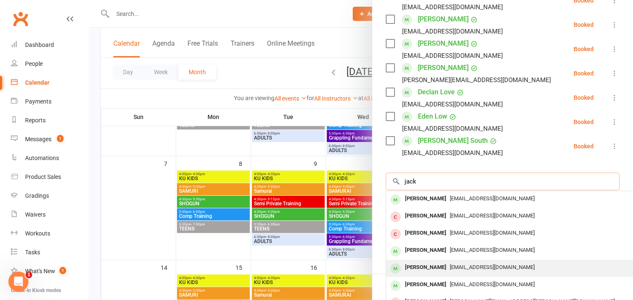
type input "jack"
click at [416, 266] on div "[PERSON_NAME]" at bounding box center [426, 267] width 48 height 12
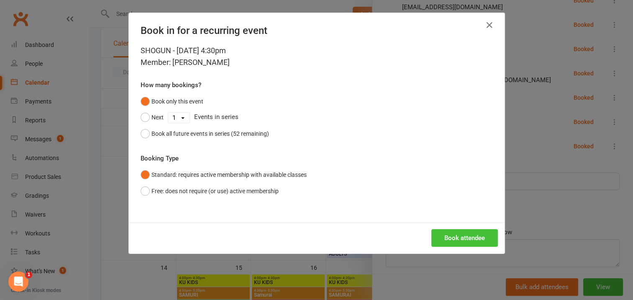
click at [463, 238] on button "Book attendee" at bounding box center [464, 238] width 67 height 18
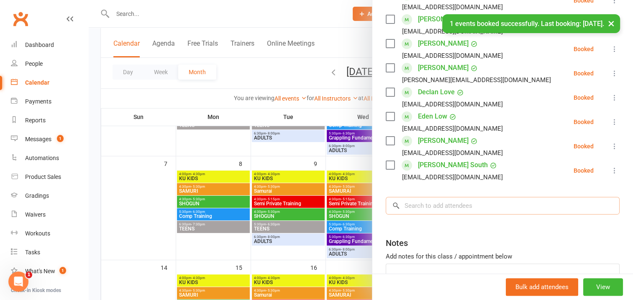
click at [415, 205] on input "search" at bounding box center [503, 206] width 234 height 18
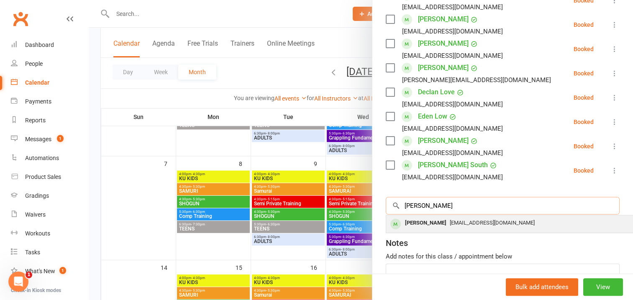
type input "[PERSON_NAME]"
click at [423, 221] on div "[PERSON_NAME]" at bounding box center [426, 223] width 48 height 12
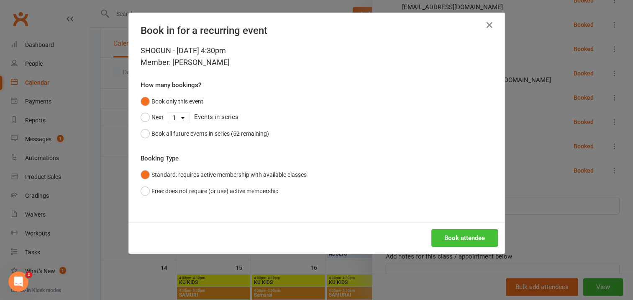
click at [451, 232] on button "Book attendee" at bounding box center [464, 238] width 67 height 18
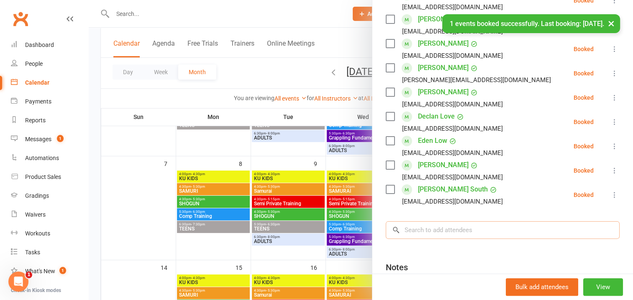
click at [405, 226] on input "search" at bounding box center [503, 230] width 234 height 18
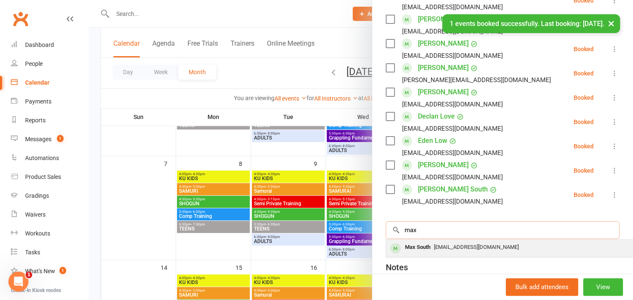
type input "max"
click at [420, 246] on div "Max South" at bounding box center [418, 247] width 32 height 12
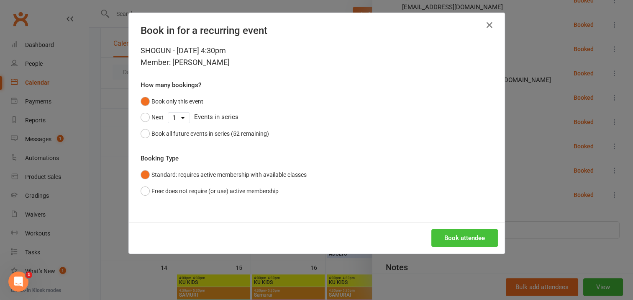
click at [454, 236] on button "Book attendee" at bounding box center [464, 238] width 67 height 18
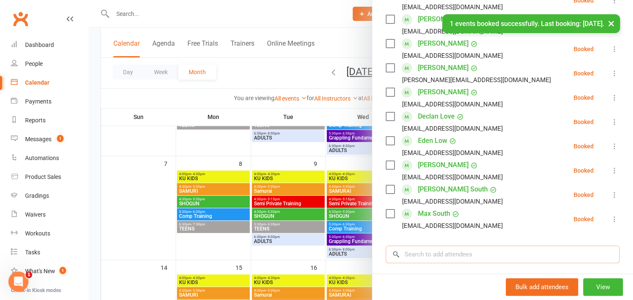
click at [403, 253] on input "search" at bounding box center [503, 254] width 234 height 18
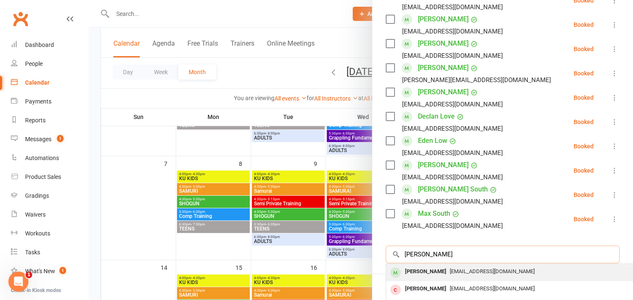
type input "[PERSON_NAME]"
click at [411, 270] on div "[PERSON_NAME]" at bounding box center [426, 271] width 48 height 12
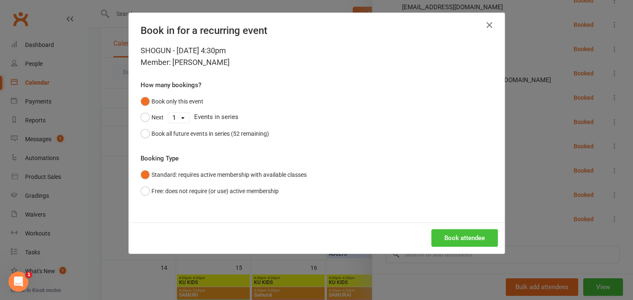
click at [447, 239] on button "Book attendee" at bounding box center [464, 238] width 67 height 18
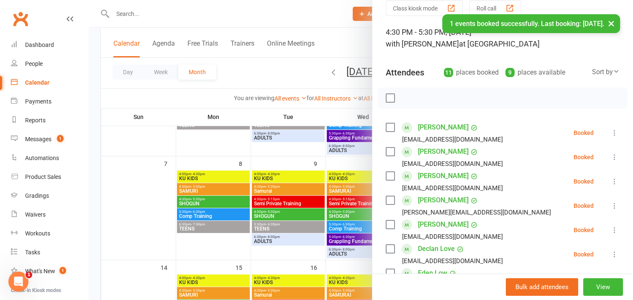
scroll to position [0, 0]
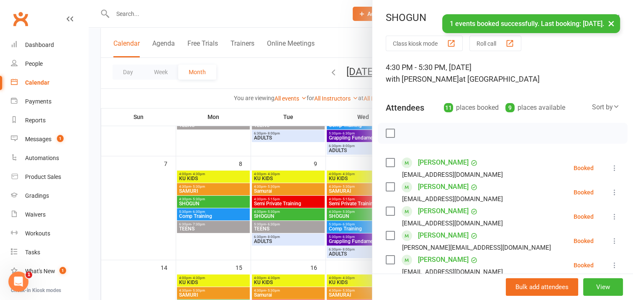
click at [387, 133] on label at bounding box center [390, 133] width 8 height 8
drag, startPoint x: 405, startPoint y: 133, endPoint x: 356, endPoint y: 25, distance: 118.0
click at [408, 133] on icon "button" at bounding box center [408, 133] width 1 height 1
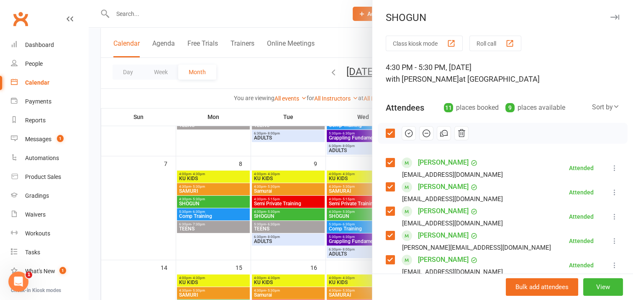
click at [610, 16] on icon "button" at bounding box center [614, 17] width 9 height 5
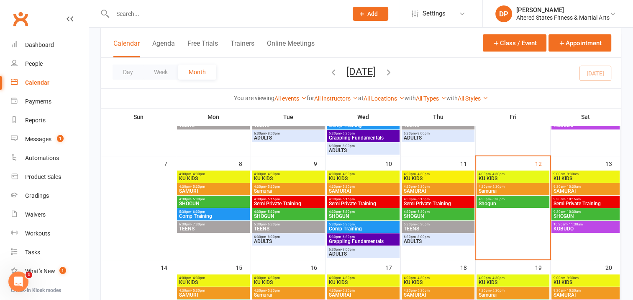
click at [443, 174] on span "4:00pm - 4:30pm" at bounding box center [437, 174] width 69 height 4
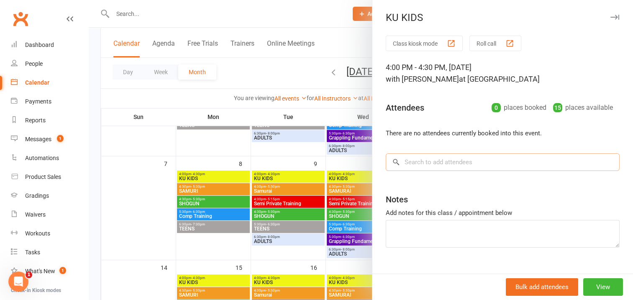
click at [409, 162] on input "search" at bounding box center [503, 162] width 234 height 18
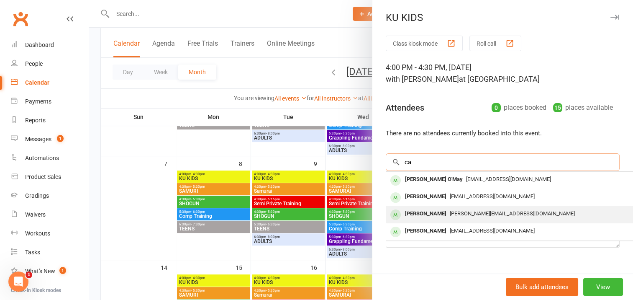
type input "c"
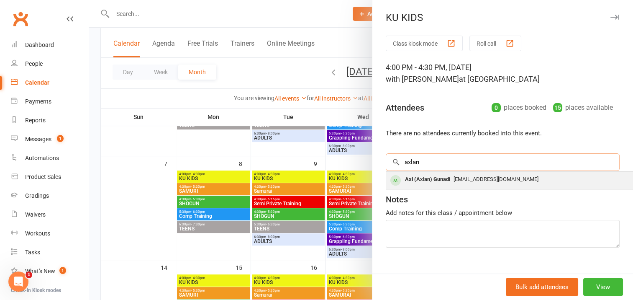
type input "axlan"
click at [440, 177] on div "Axl (Axlan) Gunadi" at bounding box center [428, 179] width 52 height 12
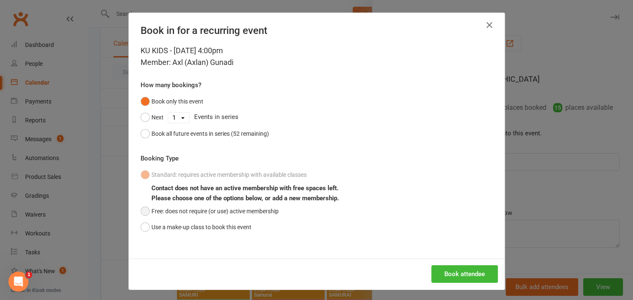
click at [141, 211] on button "Free: does not require (or use) active membership" at bounding box center [210, 211] width 138 height 16
click at [446, 273] on button "Book attendee" at bounding box center [464, 274] width 67 height 18
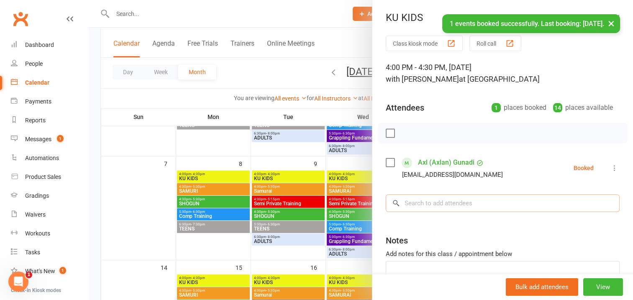
click at [418, 199] on input "search" at bounding box center [503, 203] width 234 height 18
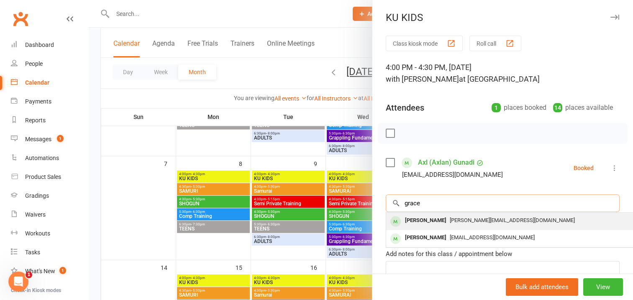
type input "grace"
click at [430, 218] on div "[PERSON_NAME]" at bounding box center [426, 220] width 48 height 12
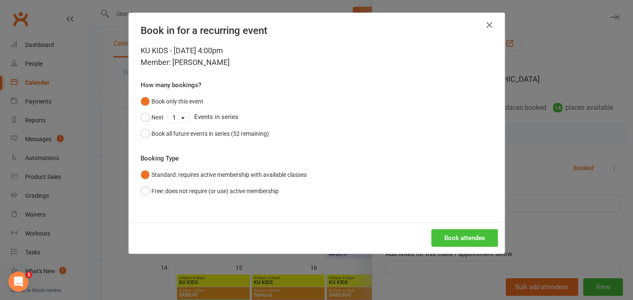
click at [457, 234] on button "Book attendee" at bounding box center [464, 238] width 67 height 18
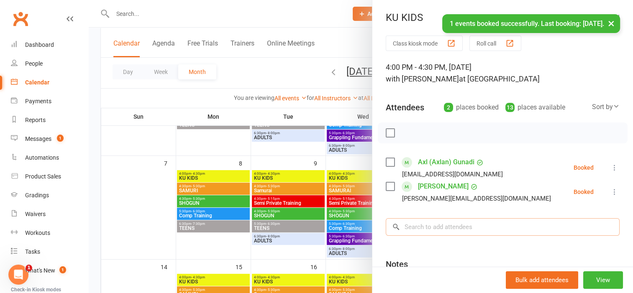
click at [408, 226] on input "search" at bounding box center [503, 227] width 234 height 18
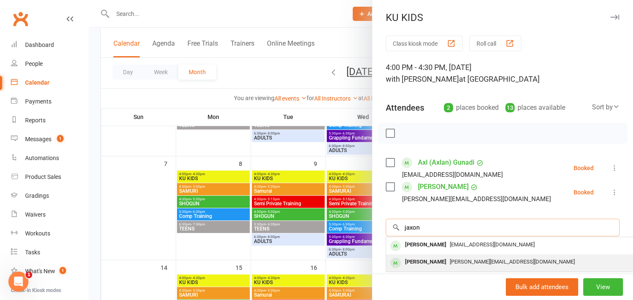
type input "jaxon"
click at [424, 261] on div "[PERSON_NAME]" at bounding box center [426, 262] width 48 height 12
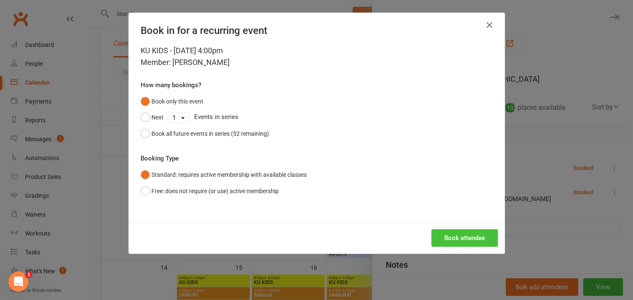
click at [446, 239] on button "Book attendee" at bounding box center [464, 238] width 67 height 18
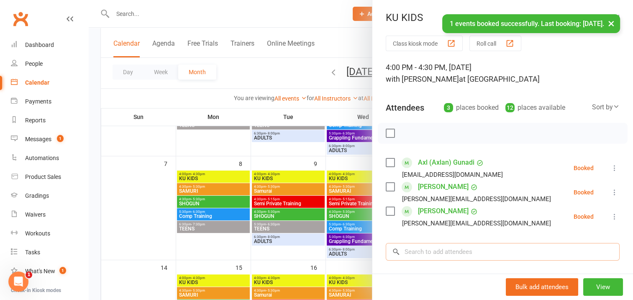
click at [420, 251] on input "search" at bounding box center [503, 252] width 234 height 18
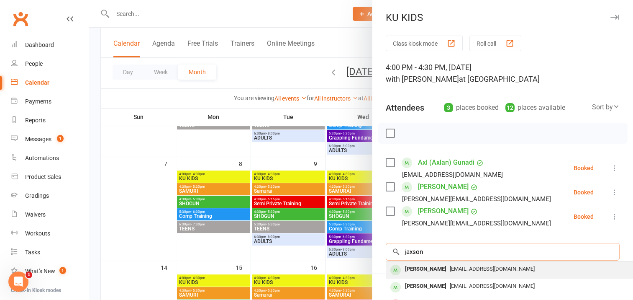
type input "jaxson"
click at [433, 269] on div "[PERSON_NAME]" at bounding box center [426, 269] width 48 height 12
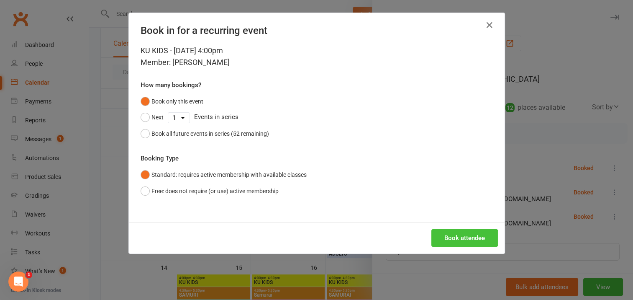
click at [457, 236] on button "Book attendee" at bounding box center [464, 238] width 67 height 18
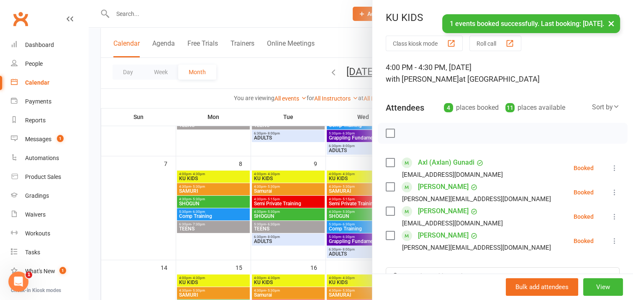
scroll to position [84, 0]
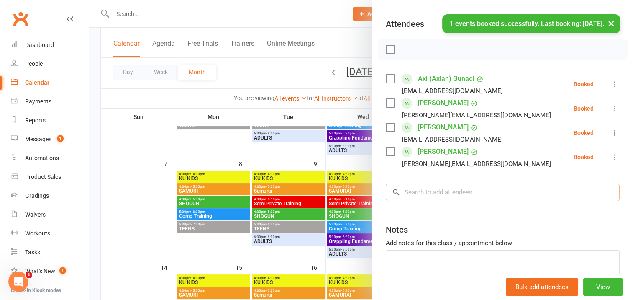
click at [410, 190] on input "search" at bounding box center [503, 192] width 234 height 18
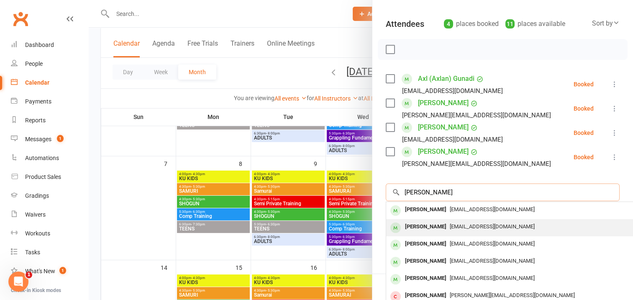
type input "[PERSON_NAME]"
click at [433, 224] on div "[PERSON_NAME]" at bounding box center [426, 227] width 48 height 12
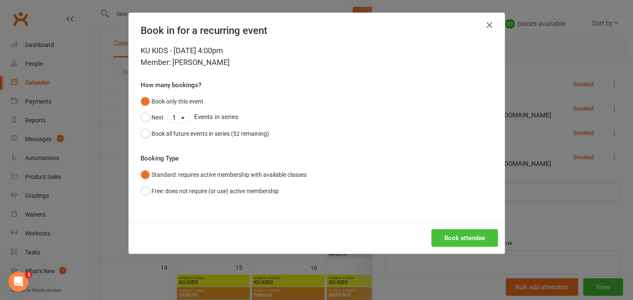
click at [455, 237] on button "Book attendee" at bounding box center [464, 238] width 67 height 18
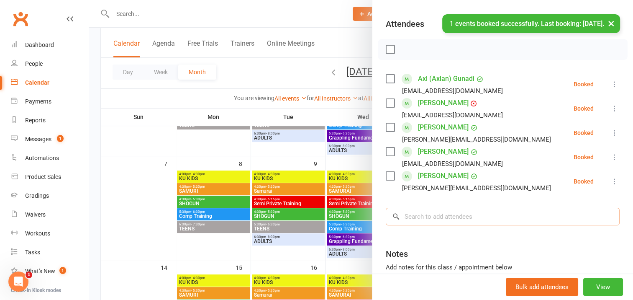
click at [415, 216] on input "search" at bounding box center [503, 217] width 234 height 18
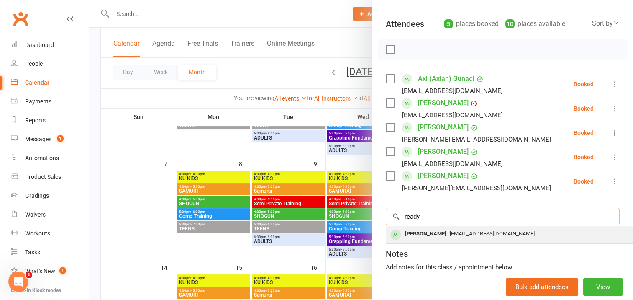
type input "ready"
click at [426, 231] on div "[PERSON_NAME]" at bounding box center [426, 234] width 48 height 12
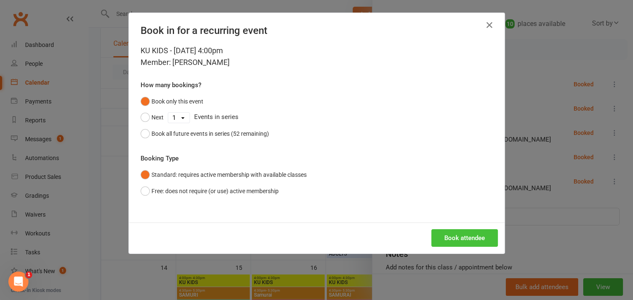
click at [449, 236] on button "Book attendee" at bounding box center [464, 238] width 67 height 18
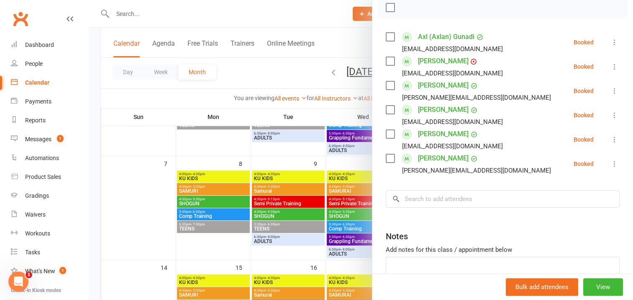
scroll to position [0, 0]
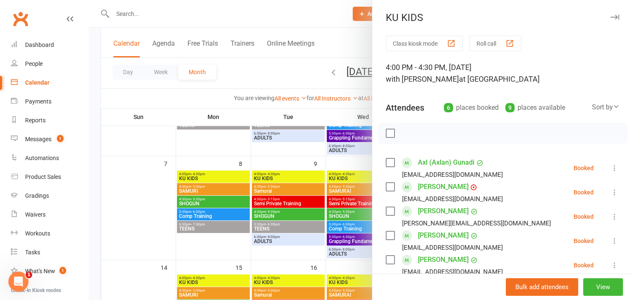
click at [386, 134] on label at bounding box center [390, 133] width 8 height 8
click at [408, 132] on icon "button" at bounding box center [408, 132] width 1 height 1
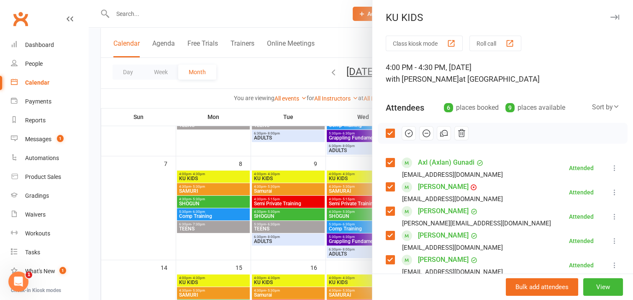
click at [610, 18] on icon "button" at bounding box center [614, 17] width 9 height 5
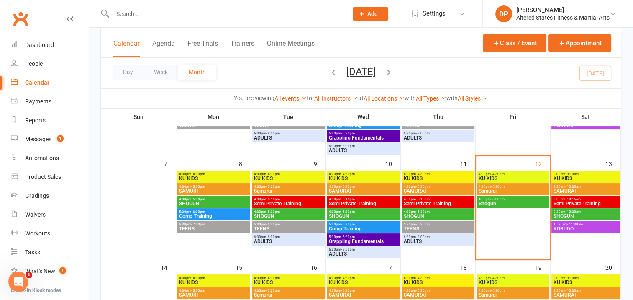
click at [444, 226] on span "TEENS" at bounding box center [437, 228] width 69 height 5
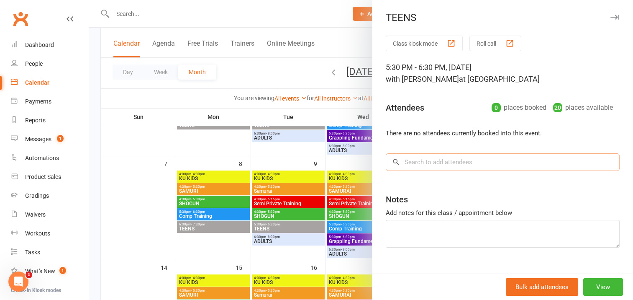
click at [410, 162] on input "search" at bounding box center [503, 162] width 234 height 18
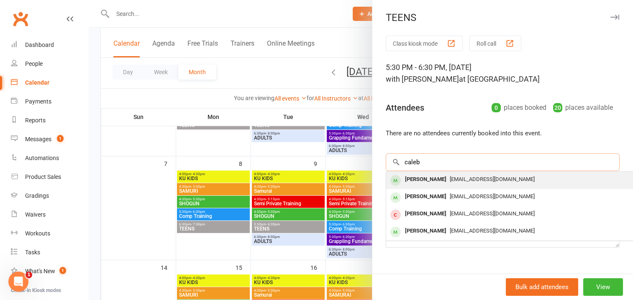
type input "caleb"
click at [419, 177] on div "[PERSON_NAME]" at bounding box center [426, 179] width 48 height 12
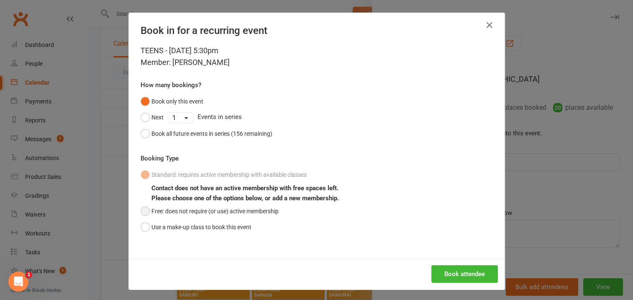
click at [141, 209] on button "Free: does not require (or use) active membership" at bounding box center [210, 211] width 138 height 16
click at [452, 272] on button "Book attendee" at bounding box center [464, 274] width 67 height 18
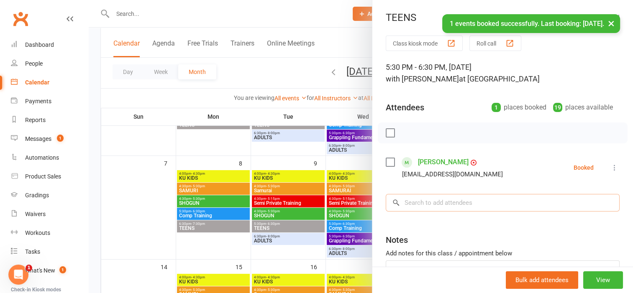
click at [410, 202] on input "search" at bounding box center [503, 203] width 234 height 18
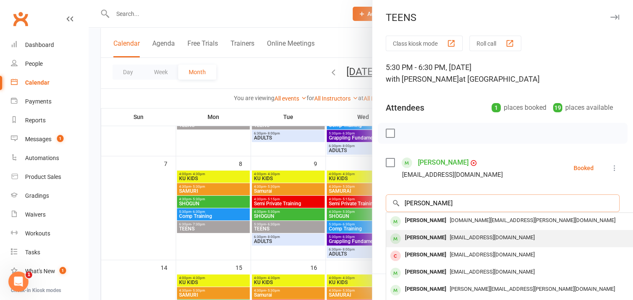
type input "[PERSON_NAME]"
click at [433, 237] on div "[PERSON_NAME]" at bounding box center [426, 237] width 48 height 12
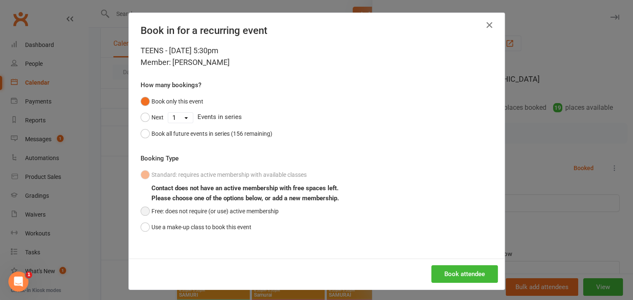
drag, startPoint x: 139, startPoint y: 210, endPoint x: 145, endPoint y: 211, distance: 6.0
click at [141, 210] on button "Free: does not require (or use) active membership" at bounding box center [210, 211] width 138 height 16
click at [455, 272] on button "Book attendee" at bounding box center [464, 274] width 67 height 18
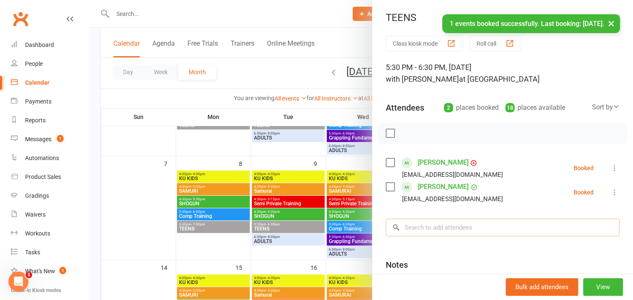
click at [405, 225] on input "search" at bounding box center [503, 227] width 234 height 18
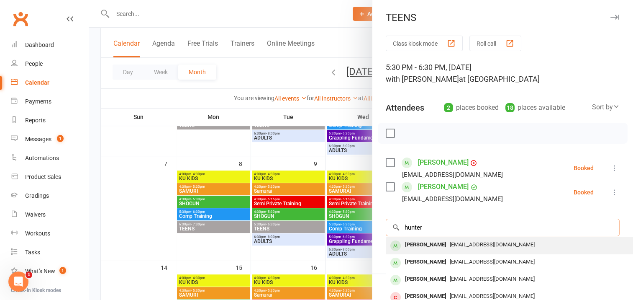
type input "hunter"
click at [427, 243] on div "[PERSON_NAME]" at bounding box center [426, 245] width 48 height 12
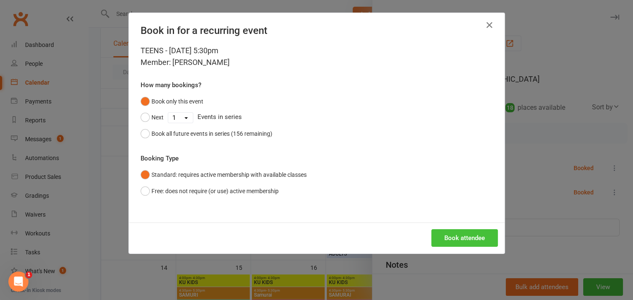
click at [450, 240] on button "Book attendee" at bounding box center [464, 238] width 67 height 18
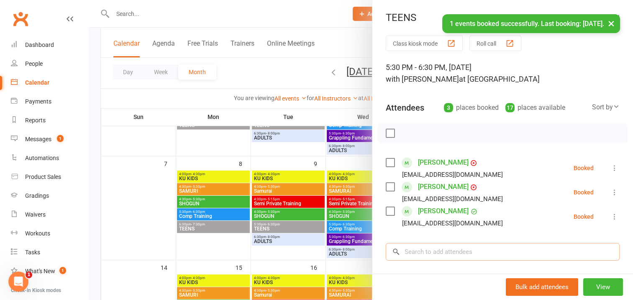
click at [411, 249] on input "search" at bounding box center [503, 252] width 234 height 18
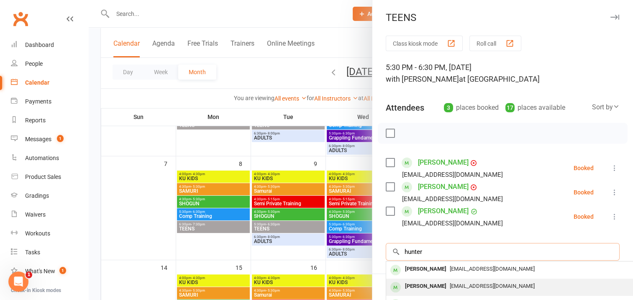
type input "hunter"
click at [429, 287] on div "[PERSON_NAME]" at bounding box center [426, 286] width 48 height 12
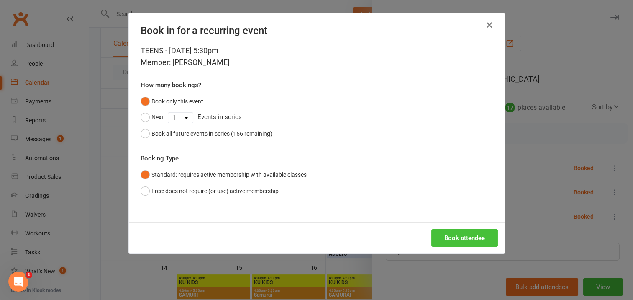
click at [457, 237] on button "Book attendee" at bounding box center [464, 238] width 67 height 18
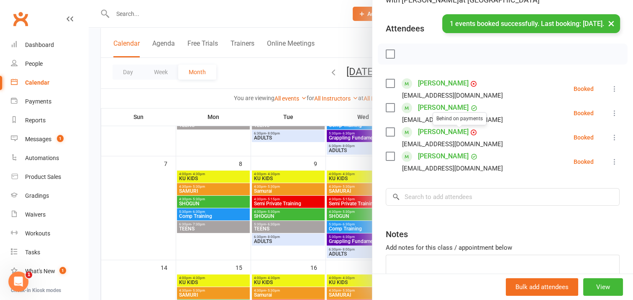
scroll to position [84, 0]
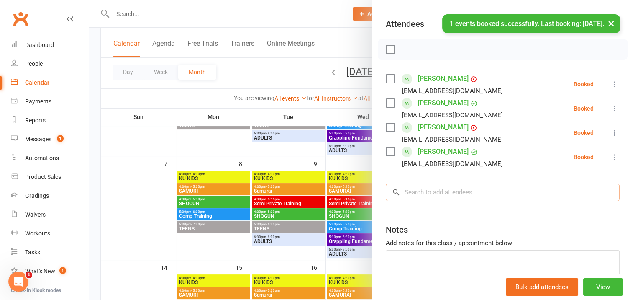
click at [407, 190] on input "search" at bounding box center [503, 192] width 234 height 18
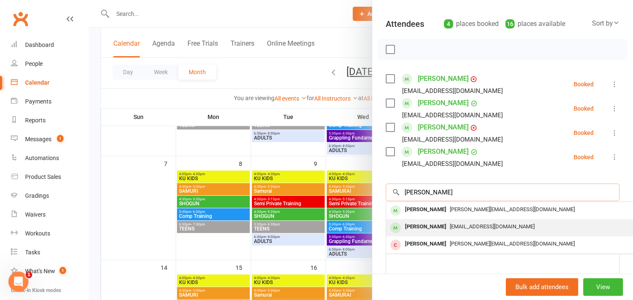
type input "[PERSON_NAME]"
click at [429, 226] on div "[PERSON_NAME]" at bounding box center [426, 227] width 48 height 12
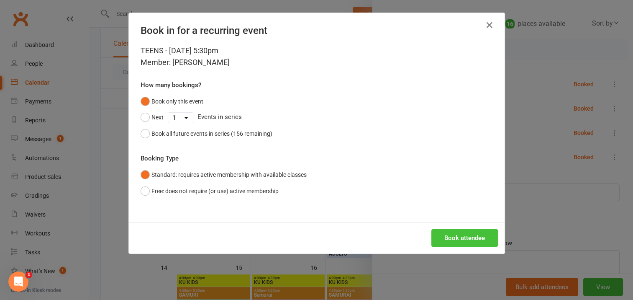
click at [457, 239] on button "Book attendee" at bounding box center [464, 238] width 67 height 18
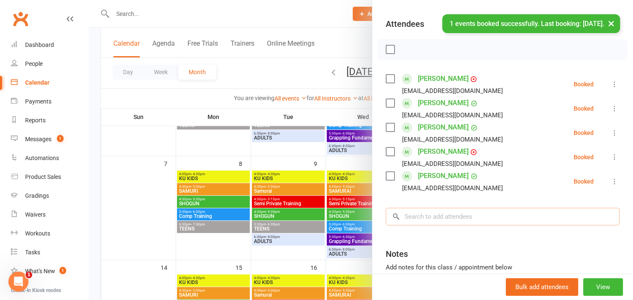
click at [421, 216] on input "search" at bounding box center [503, 217] width 234 height 18
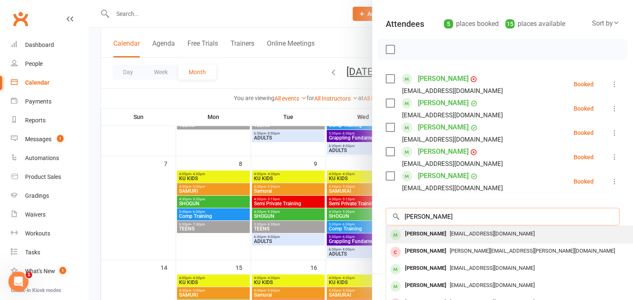
type input "[PERSON_NAME]"
click at [434, 232] on div "[PERSON_NAME]" at bounding box center [426, 234] width 48 height 12
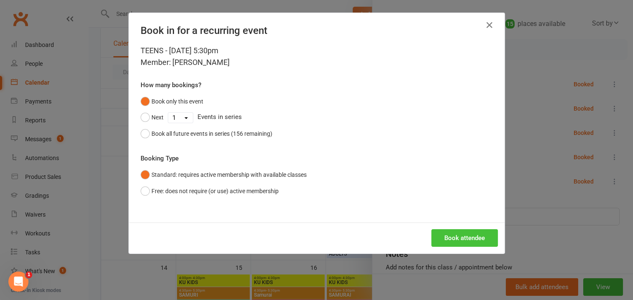
click at [449, 236] on button "Book attendee" at bounding box center [464, 238] width 67 height 18
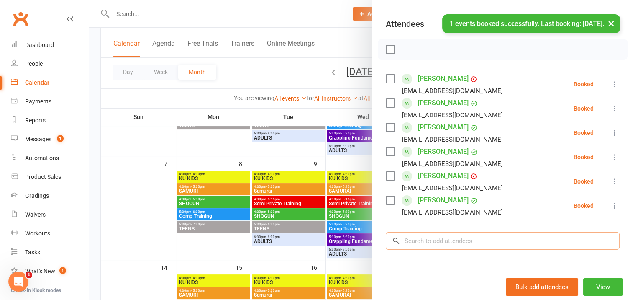
click at [419, 238] on input "search" at bounding box center [503, 241] width 234 height 18
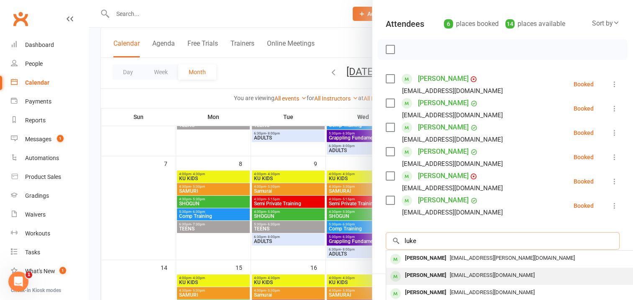
scroll to position [126, 0]
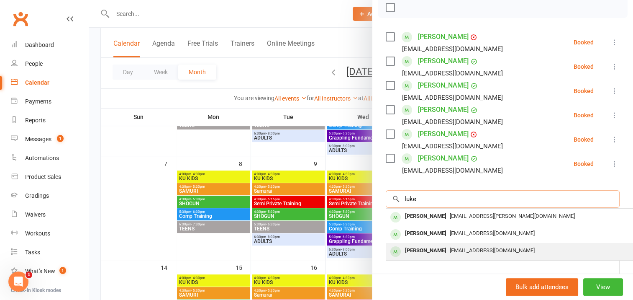
type input "luke"
click at [418, 251] on div "[PERSON_NAME]" at bounding box center [426, 250] width 48 height 12
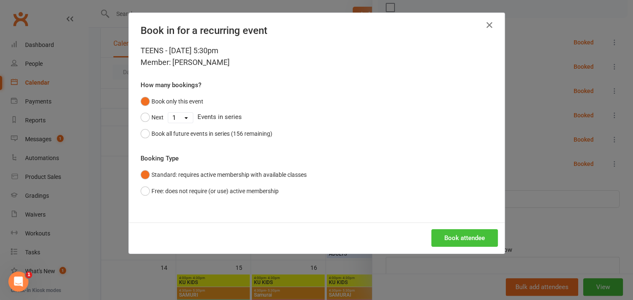
click at [453, 237] on button "Book attendee" at bounding box center [464, 238] width 67 height 18
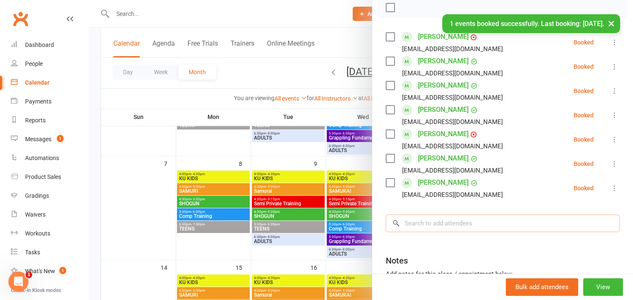
click at [423, 226] on input "search" at bounding box center [503, 223] width 234 height 18
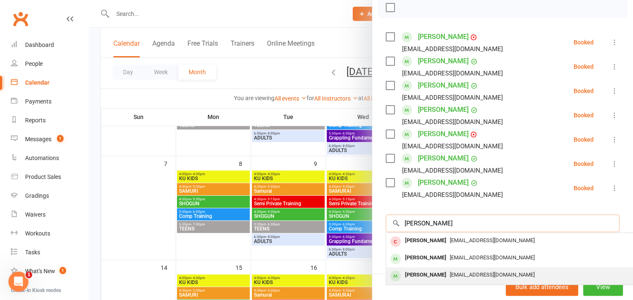
type input "[PERSON_NAME]"
click at [438, 272] on div "[PERSON_NAME]" at bounding box center [426, 275] width 48 height 12
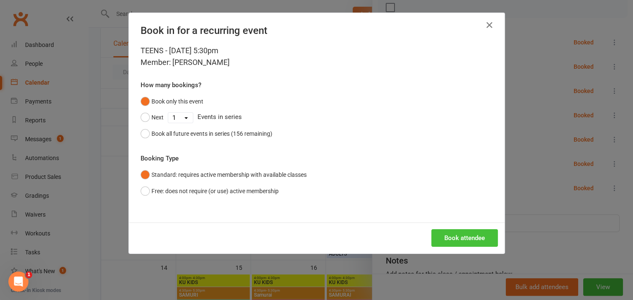
click at [454, 238] on button "Book attendee" at bounding box center [464, 238] width 67 height 18
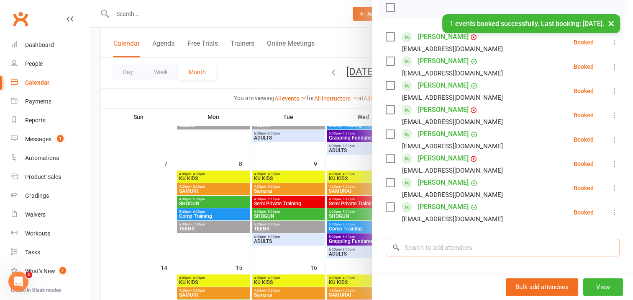
click at [410, 249] on input "search" at bounding box center [503, 248] width 234 height 18
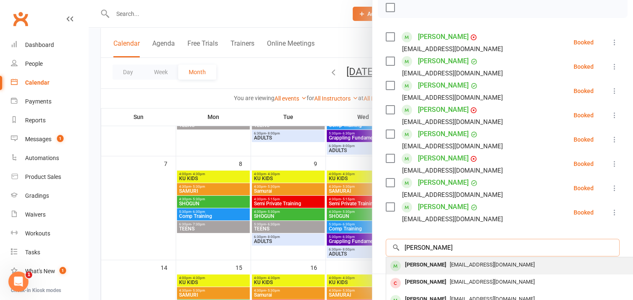
type input "[PERSON_NAME]"
click at [431, 264] on div "[PERSON_NAME]" at bounding box center [426, 265] width 48 height 12
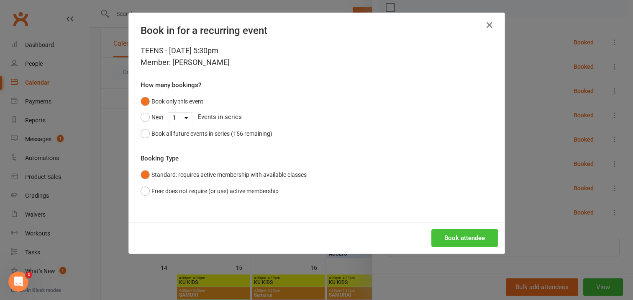
click at [459, 238] on button "Book attendee" at bounding box center [464, 238] width 67 height 18
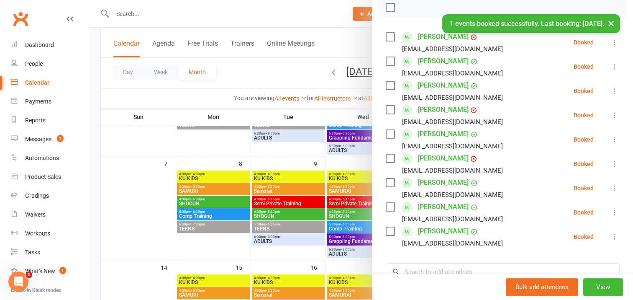
scroll to position [209, 0]
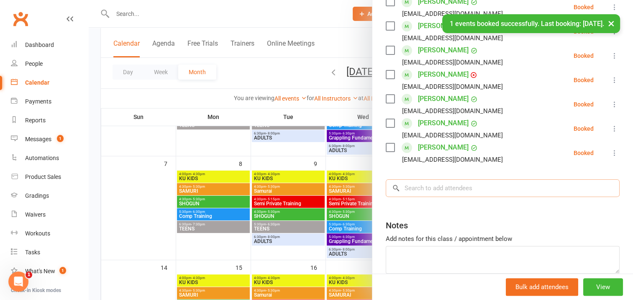
click at [411, 184] on input "search" at bounding box center [503, 188] width 234 height 18
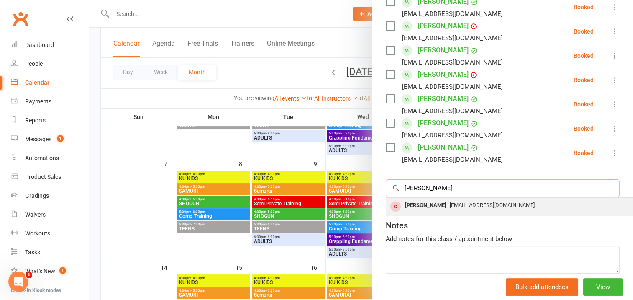
type input "[PERSON_NAME]"
click at [429, 205] on div "[PERSON_NAME]" at bounding box center [426, 205] width 48 height 12
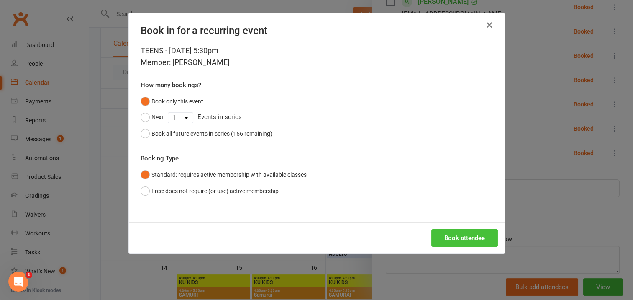
click at [460, 234] on button "Book attendee" at bounding box center [464, 238] width 67 height 18
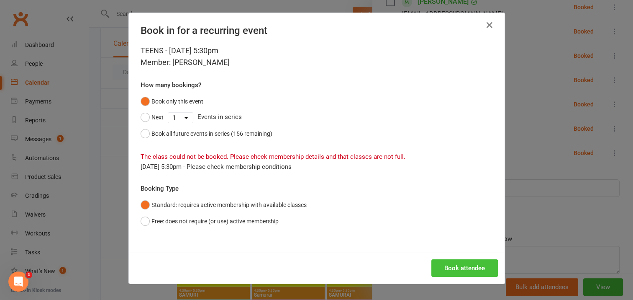
click at [454, 267] on button "Book attendee" at bounding box center [464, 268] width 67 height 18
click at [143, 219] on button "Free: does not require (or use) active membership" at bounding box center [210, 221] width 138 height 16
click at [452, 267] on button "Book attendee" at bounding box center [464, 268] width 67 height 18
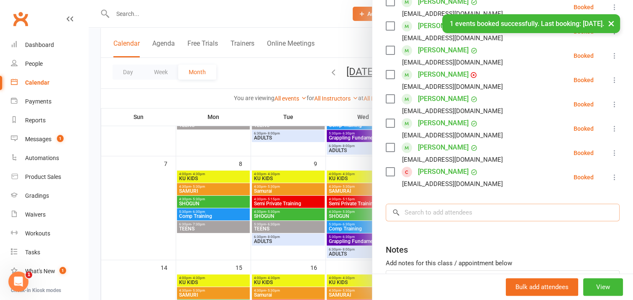
click at [418, 212] on input "search" at bounding box center [503, 212] width 234 height 18
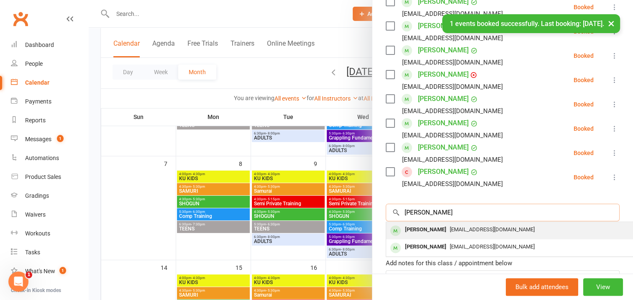
type input "[PERSON_NAME]"
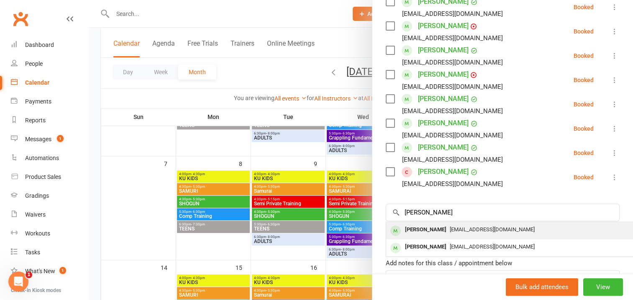
click at [420, 229] on div "[PERSON_NAME]" at bounding box center [426, 229] width 48 height 12
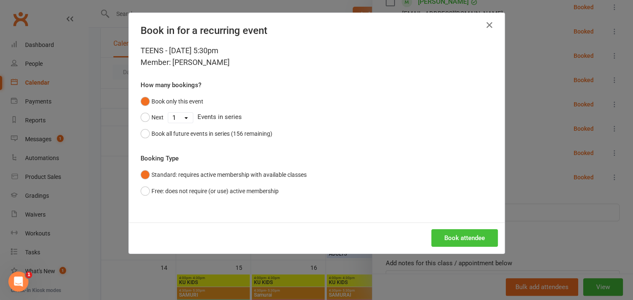
click at [459, 236] on button "Book attendee" at bounding box center [464, 238] width 67 height 18
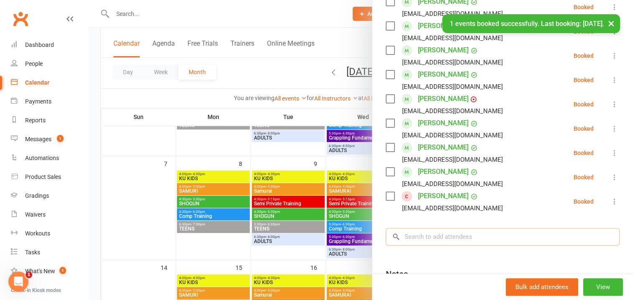
click at [408, 235] on input "search" at bounding box center [503, 237] width 234 height 18
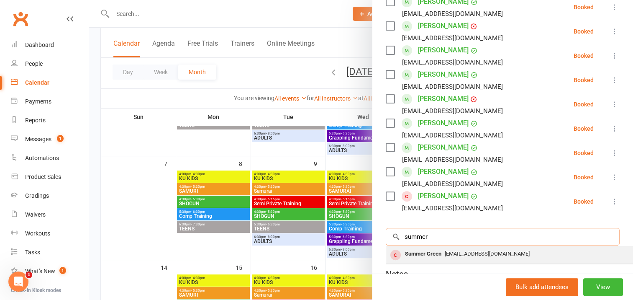
type input "summer"
click at [426, 253] on div "Summer Green" at bounding box center [423, 254] width 43 height 12
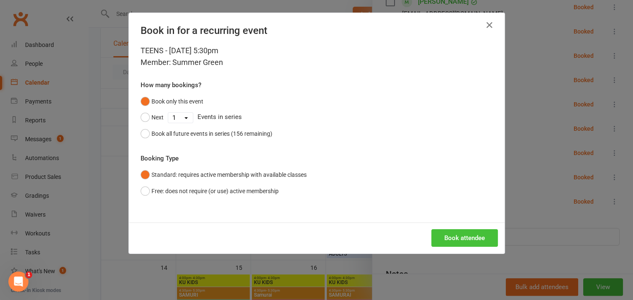
click at [448, 239] on button "Book attendee" at bounding box center [464, 238] width 67 height 18
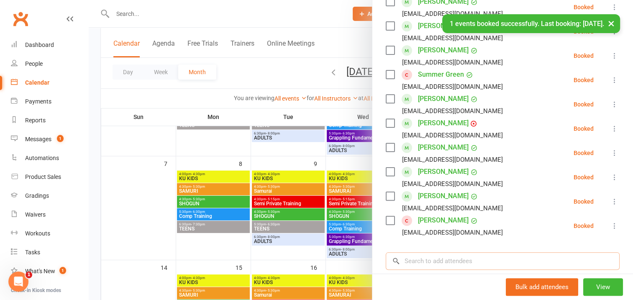
click at [405, 258] on input "search" at bounding box center [503, 261] width 234 height 18
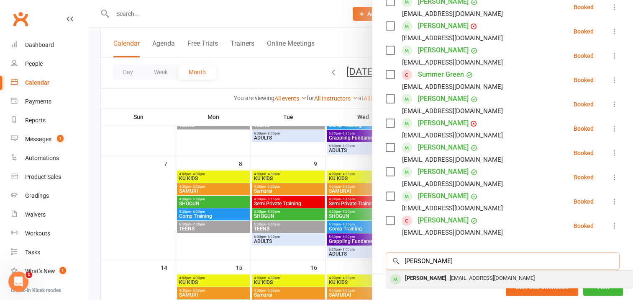
type input "[PERSON_NAME]"
click at [412, 278] on div "[PERSON_NAME]" at bounding box center [426, 278] width 48 height 12
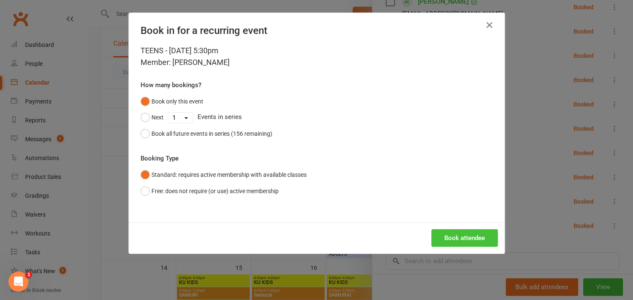
click at [454, 233] on button "Book attendee" at bounding box center [464, 238] width 67 height 18
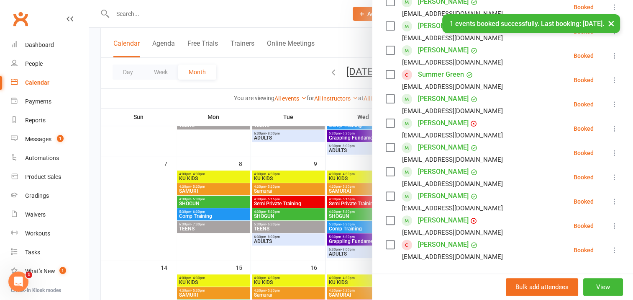
scroll to position [0, 0]
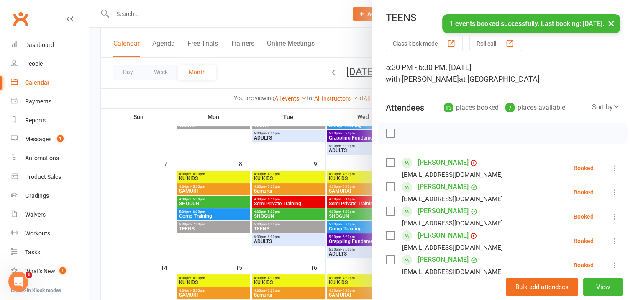
click at [389, 132] on label at bounding box center [390, 133] width 8 height 8
drag, startPoint x: 405, startPoint y: 132, endPoint x: 361, endPoint y: 23, distance: 117.2
click at [405, 132] on icon "button" at bounding box center [408, 132] width 9 height 9
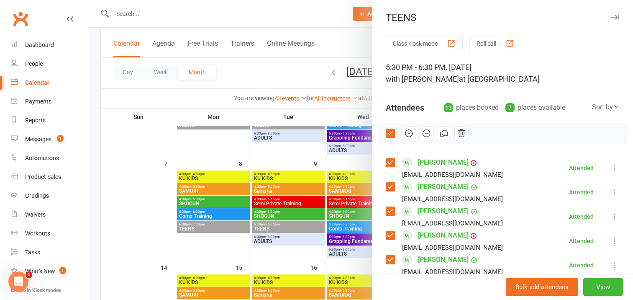
click at [610, 17] on icon "button" at bounding box center [614, 17] width 9 height 5
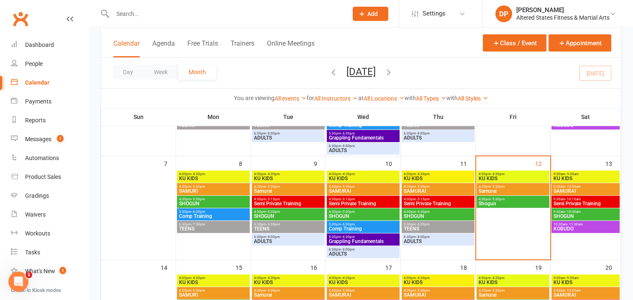
click at [440, 239] on span "ADULTS" at bounding box center [437, 241] width 69 height 5
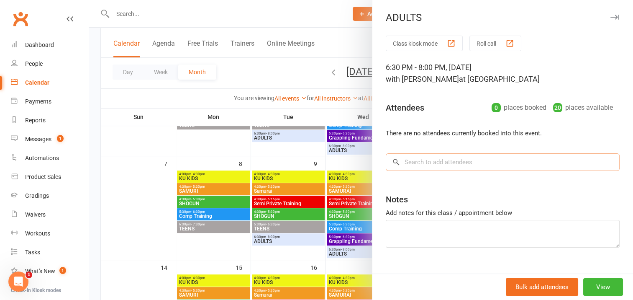
click at [408, 162] on input "search" at bounding box center [503, 162] width 234 height 18
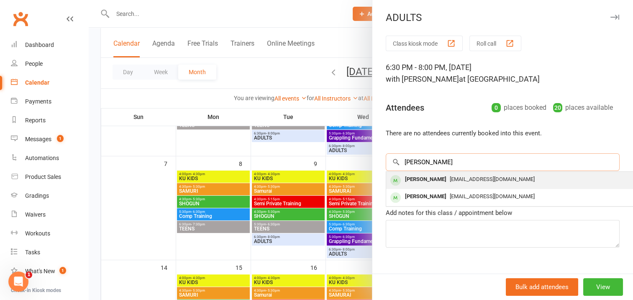
type input "[PERSON_NAME]"
click at [425, 177] on div "[PERSON_NAME]" at bounding box center [426, 179] width 48 height 12
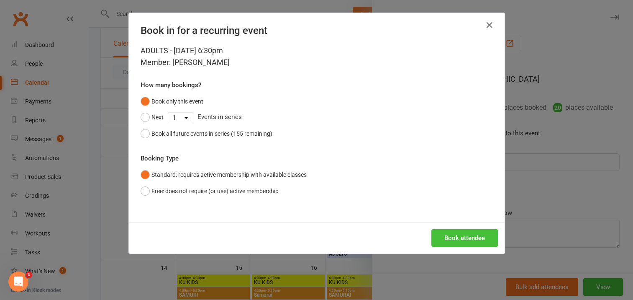
click at [454, 237] on button "Book attendee" at bounding box center [464, 238] width 67 height 18
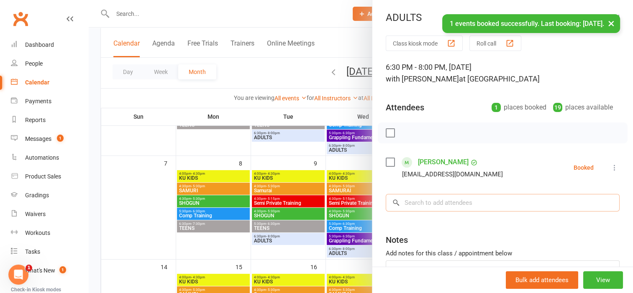
click at [418, 202] on input "search" at bounding box center [503, 203] width 234 height 18
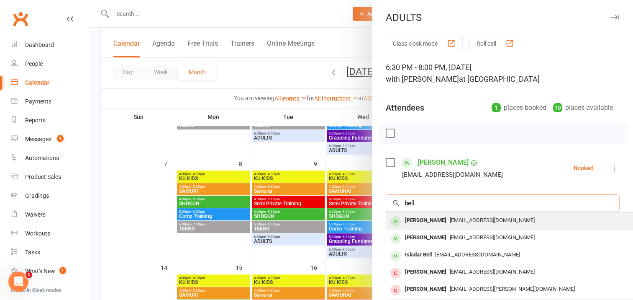
type input "bell"
click at [420, 219] on div "[PERSON_NAME]" at bounding box center [426, 220] width 48 height 12
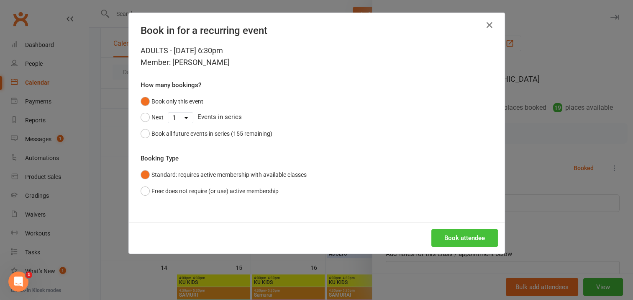
click at [447, 236] on button "Book attendee" at bounding box center [464, 238] width 67 height 18
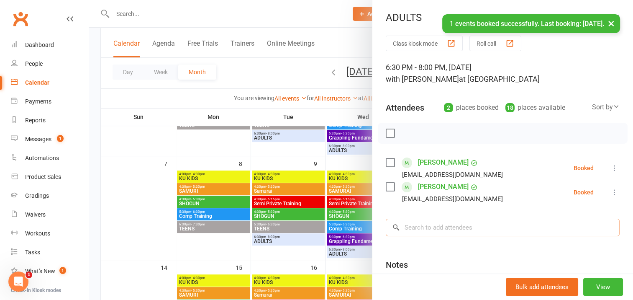
click at [423, 224] on input "search" at bounding box center [503, 227] width 234 height 18
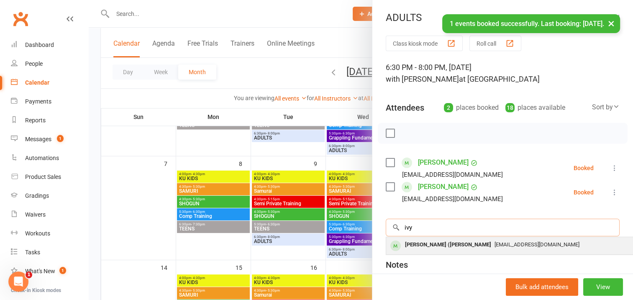
type input "ivy"
click at [428, 244] on div "[PERSON_NAME] ([PERSON_NAME]" at bounding box center [448, 245] width 93 height 12
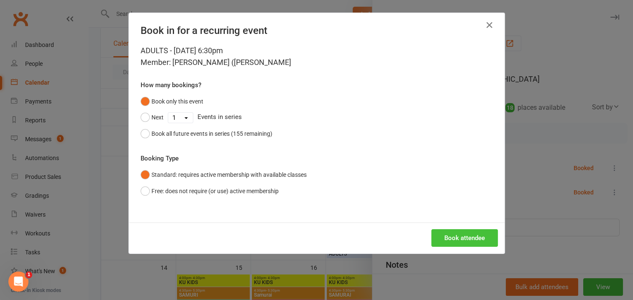
click at [452, 238] on button "Book attendee" at bounding box center [464, 238] width 67 height 18
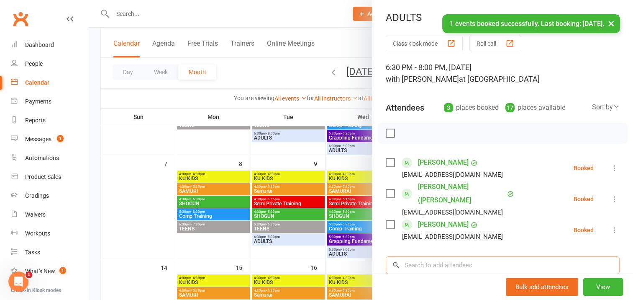
click at [413, 256] on input "search" at bounding box center [503, 265] width 234 height 18
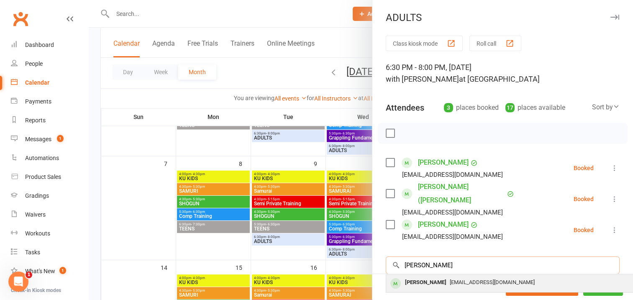
type input "[PERSON_NAME]"
click at [426, 276] on div "[PERSON_NAME]" at bounding box center [426, 282] width 48 height 12
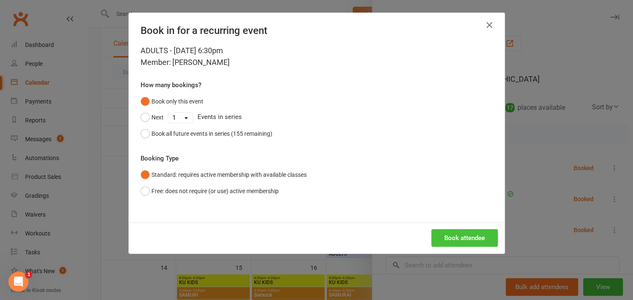
click at [446, 238] on button "Book attendee" at bounding box center [464, 238] width 67 height 18
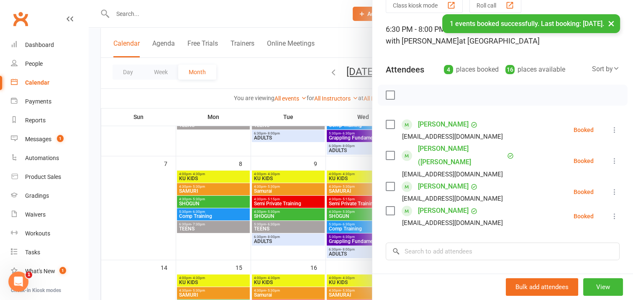
scroll to position [84, 0]
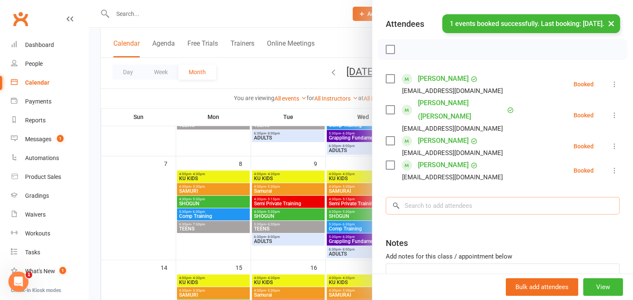
click at [415, 197] on input "search" at bounding box center [503, 206] width 234 height 18
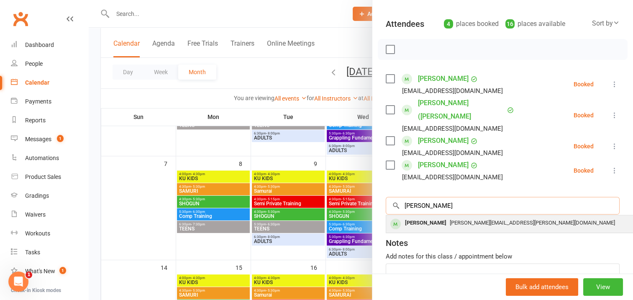
type input "[PERSON_NAME]"
click at [425, 217] on div "[PERSON_NAME]" at bounding box center [426, 223] width 48 height 12
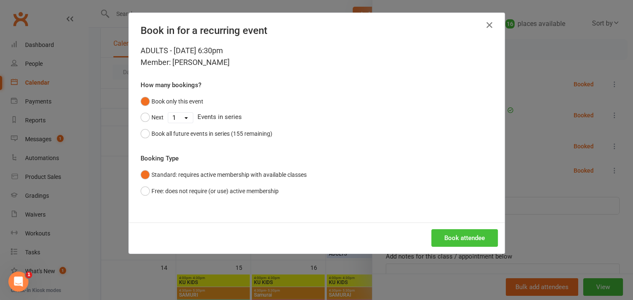
click at [460, 236] on button "Book attendee" at bounding box center [464, 238] width 67 height 18
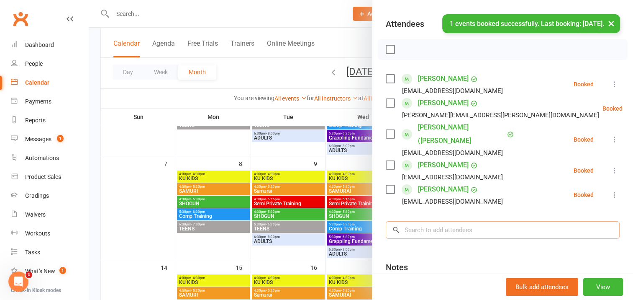
click at [418, 221] on input "search" at bounding box center [503, 230] width 234 height 18
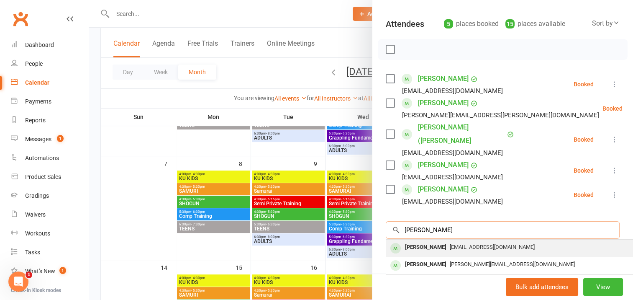
type input "[PERSON_NAME]"
click at [423, 241] on div "[PERSON_NAME]" at bounding box center [426, 247] width 48 height 12
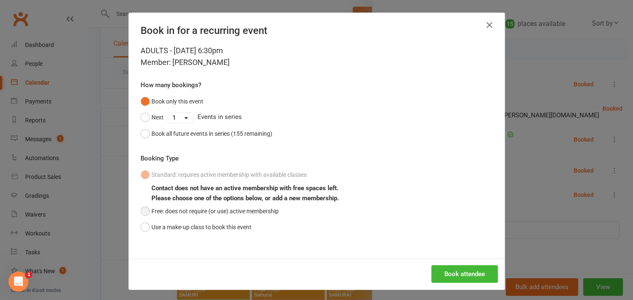
drag, startPoint x: 142, startPoint y: 210, endPoint x: 152, endPoint y: 212, distance: 10.2
click at [143, 210] on button "Free: does not require (or use) active membership" at bounding box center [210, 211] width 138 height 16
click at [445, 269] on button "Book attendee" at bounding box center [464, 274] width 67 height 18
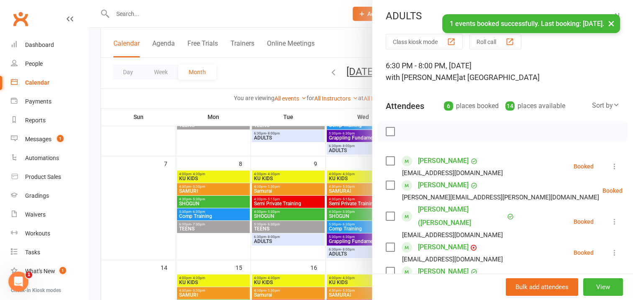
scroll to position [0, 0]
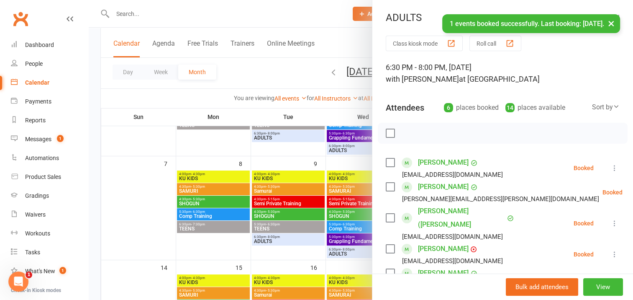
click at [386, 133] on label at bounding box center [390, 133] width 8 height 8
click at [405, 132] on icon "button" at bounding box center [408, 132] width 9 height 9
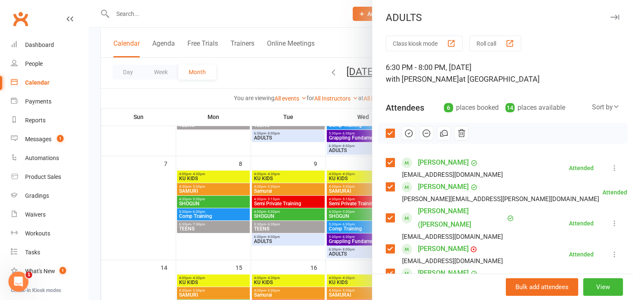
click at [610, 17] on icon "button" at bounding box center [614, 17] width 9 height 5
